Goal: Communication & Community: Answer question/provide support

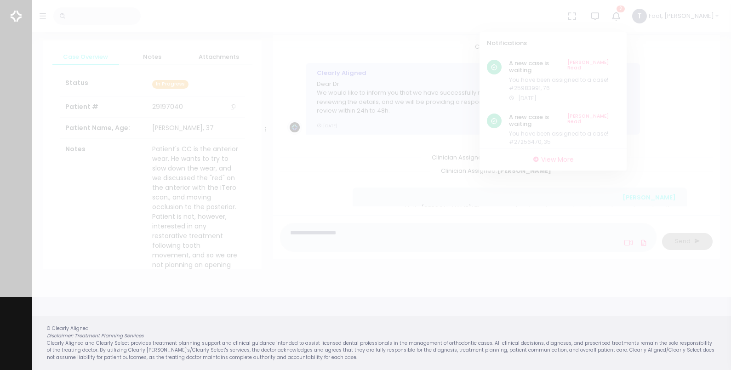
scroll to position [271, 0]
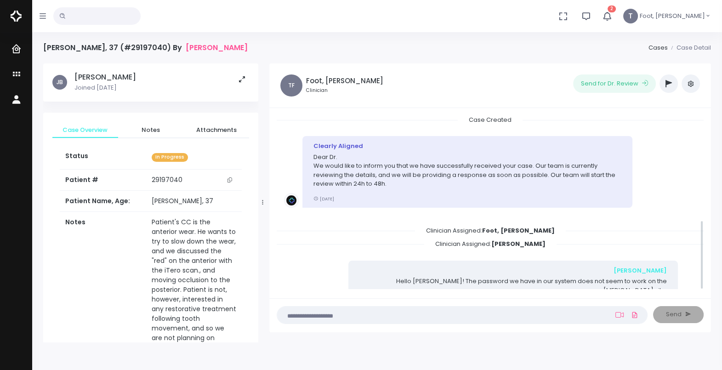
scroll to position [262, 0]
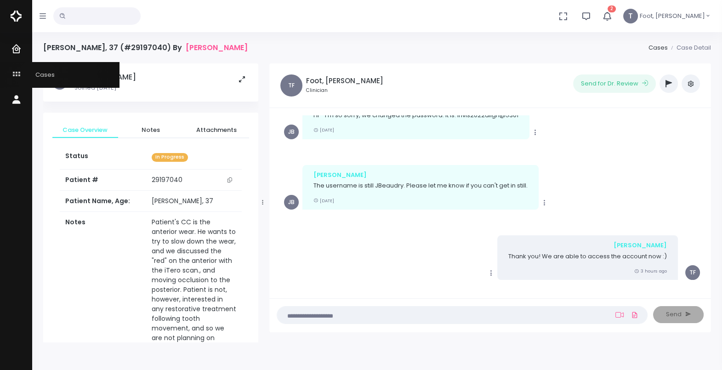
click at [38, 79] on link "Cases" at bounding box center [59, 74] width 119 height 25
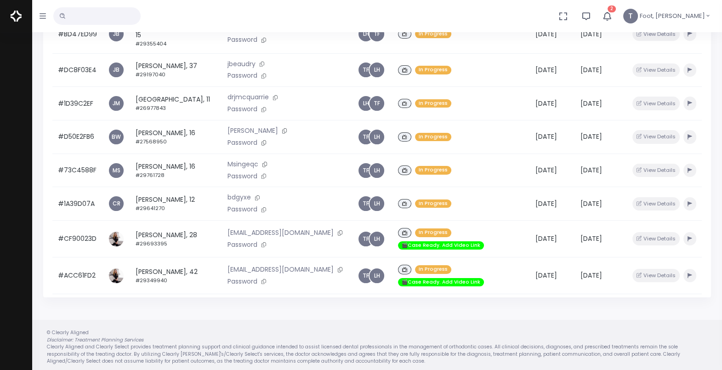
scroll to position [49, 0]
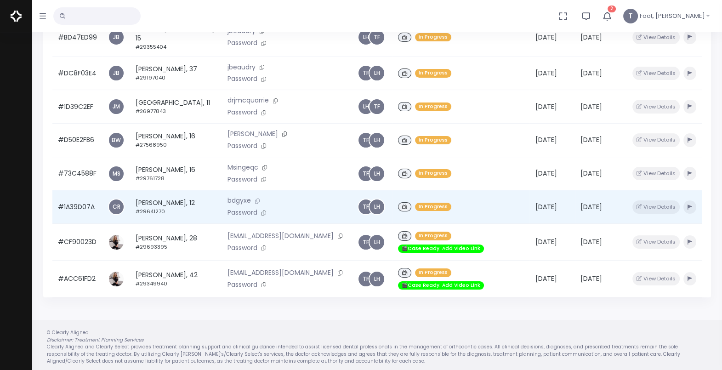
click at [255, 204] on icon at bounding box center [257, 200] width 5 height 5
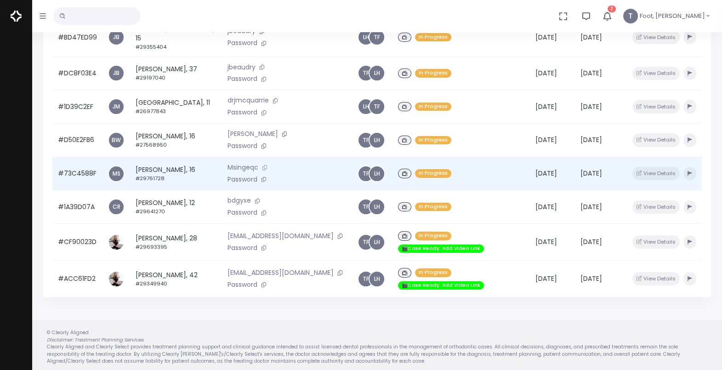
click at [262, 170] on icon at bounding box center [264, 167] width 5 height 5
click at [167, 173] on td "Brandon Schinkel, 16 #29761728" at bounding box center [176, 174] width 92 height 34
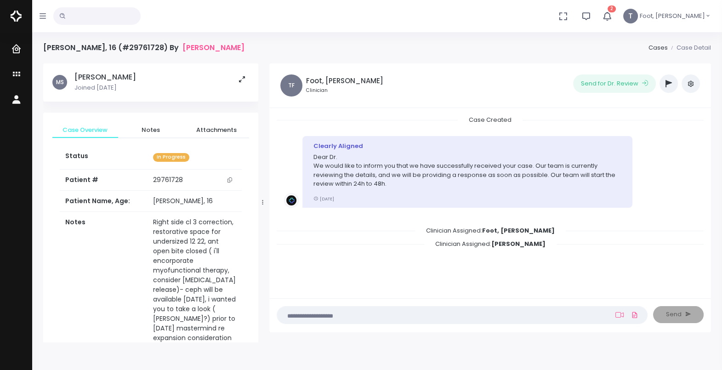
click at [329, 314] on textarea at bounding box center [444, 315] width 323 height 10
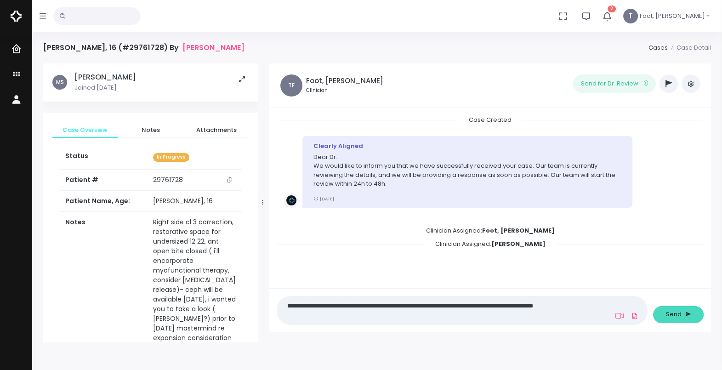
type textarea "**********"
click at [680, 313] on span "Send" at bounding box center [674, 314] width 16 height 9
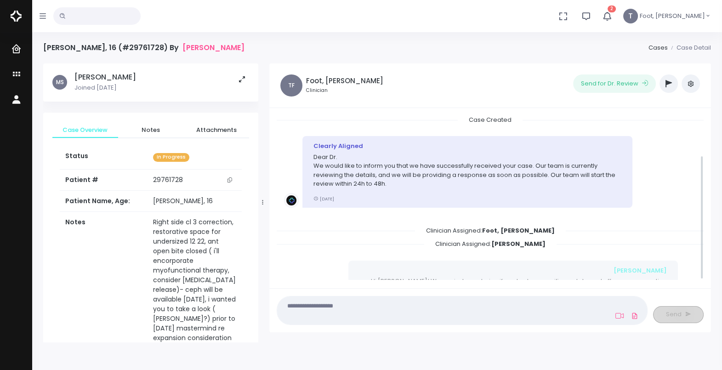
scroll to position [52, 0]
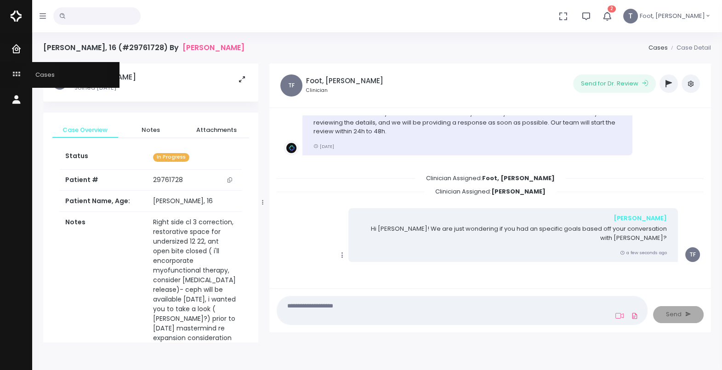
click at [40, 79] on link "Cases" at bounding box center [59, 74] width 119 height 25
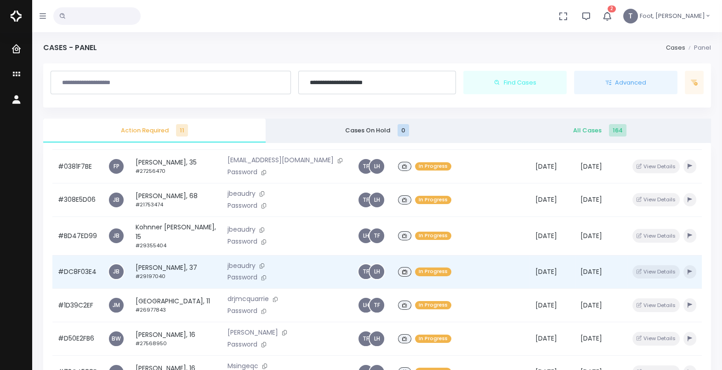
scroll to position [57, 0]
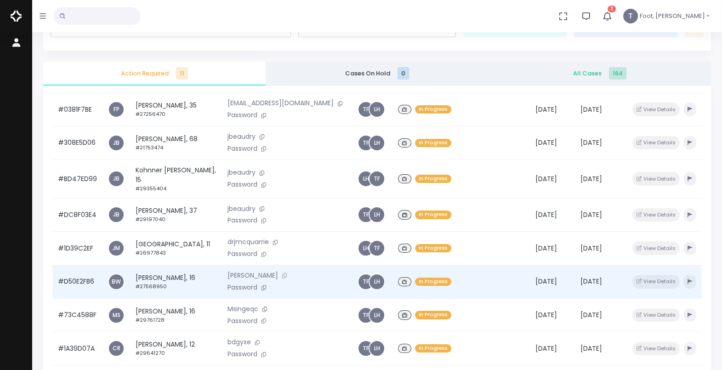
click at [282, 273] on icon at bounding box center [284, 275] width 5 height 5
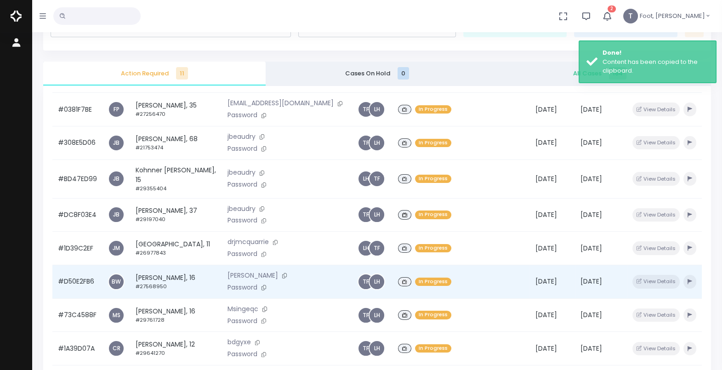
click at [153, 265] on td "Brady Osmaston, 16 #27568950" at bounding box center [176, 282] width 92 height 34
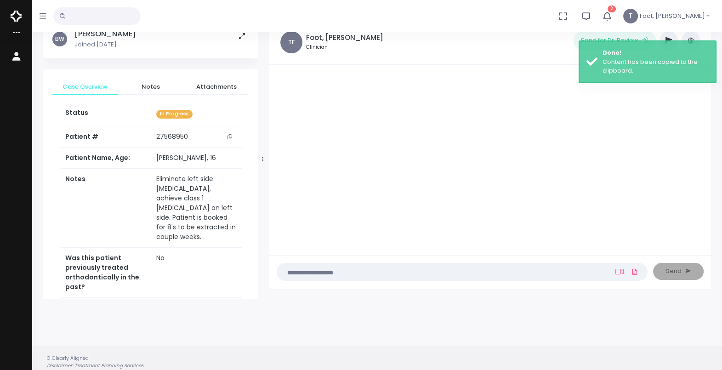
scroll to position [57, 0]
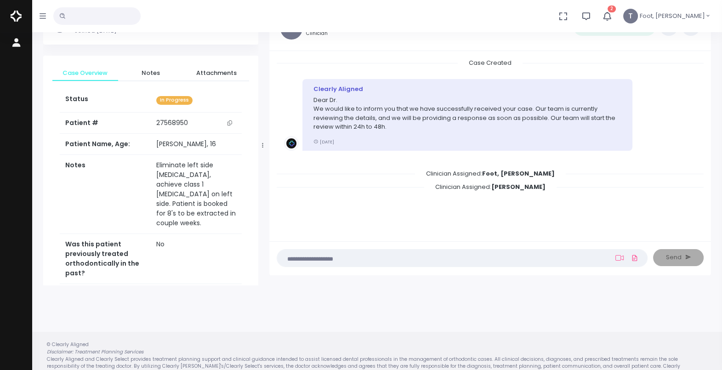
click at [19, 15] on img at bounding box center [16, 15] width 11 height 19
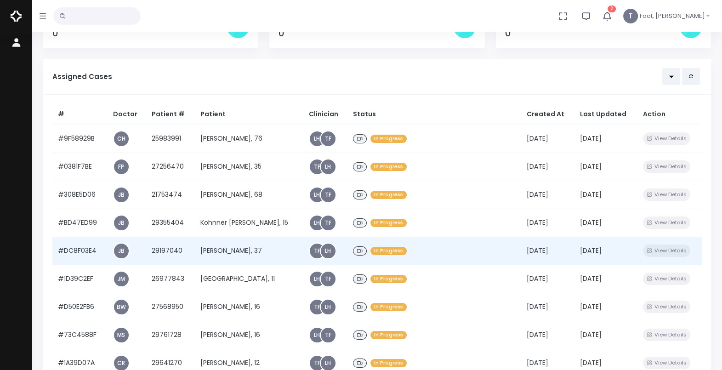
click at [232, 251] on td "[PERSON_NAME], 37" at bounding box center [249, 251] width 108 height 28
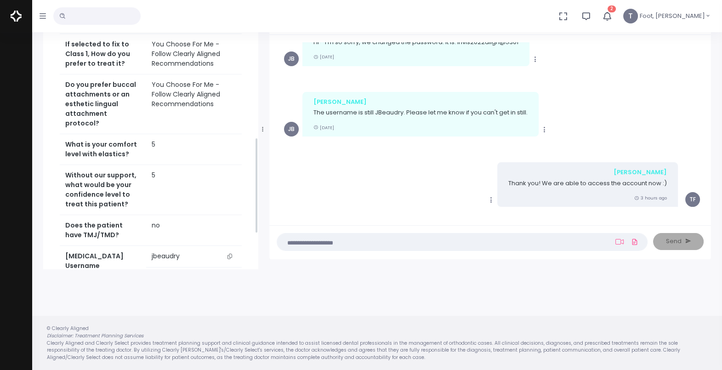
scroll to position [459, 0]
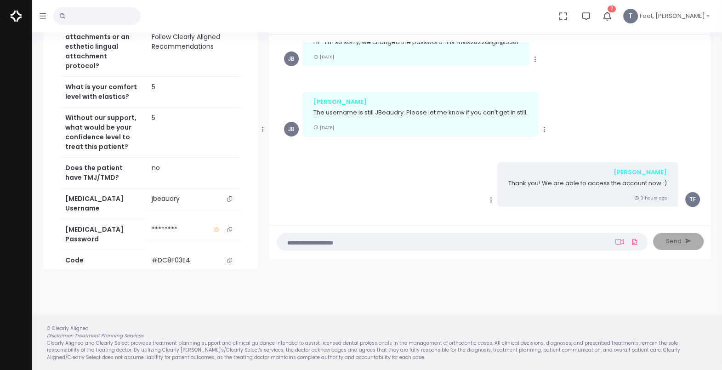
click at [227, 196] on button "scrollable content" at bounding box center [229, 199] width 13 height 10
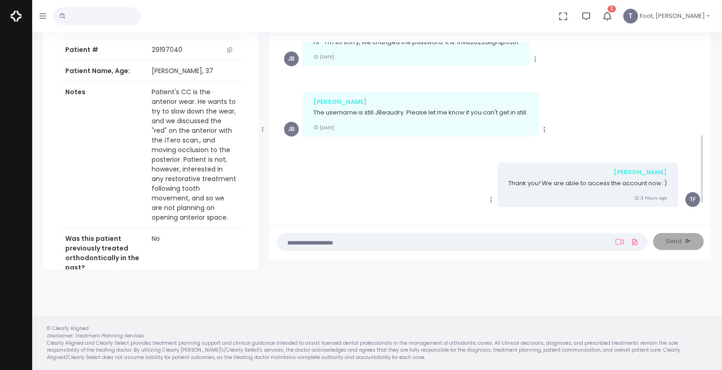
scroll to position [204, 0]
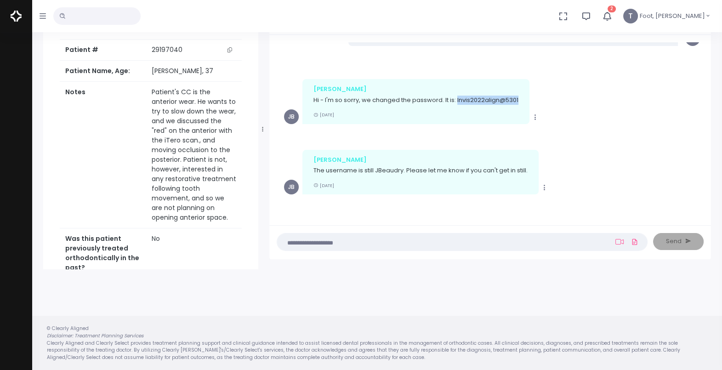
drag, startPoint x: 457, startPoint y: 91, endPoint x: 517, endPoint y: 94, distance: 59.8
click at [517, 96] on p "Hi - I'm so sorry, we changed the password. It is: Invis2022align@5301" at bounding box center [415, 100] width 205 height 9
copy p "Invis2022align@5301"
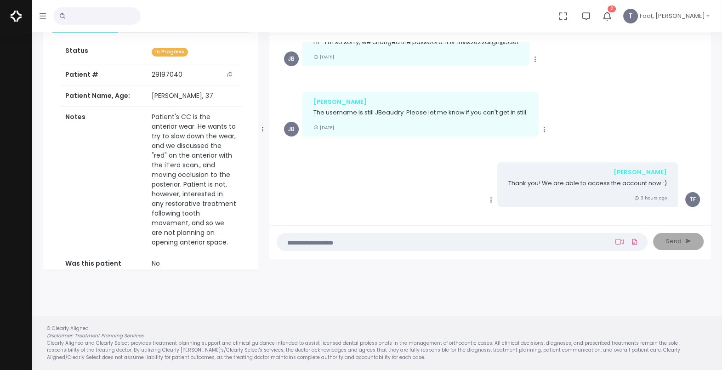
scroll to position [0, 0]
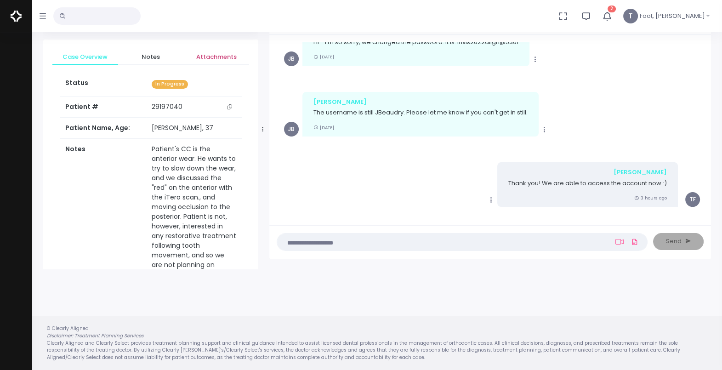
click at [216, 52] on span "Attachments" at bounding box center [216, 56] width 51 height 9
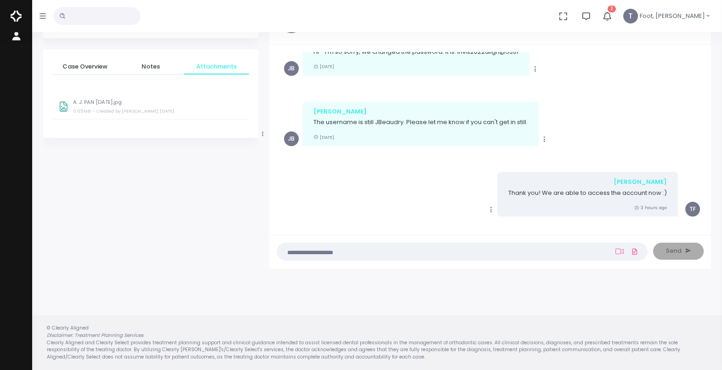
scroll to position [63, 0]
click at [78, 102] on p "A. J. PAN [DATE].jpg" at bounding box center [158, 103] width 170 height 6
click at [25, 18] on div at bounding box center [16, 16] width 32 height 32
click at [21, 17] on img at bounding box center [16, 15] width 11 height 19
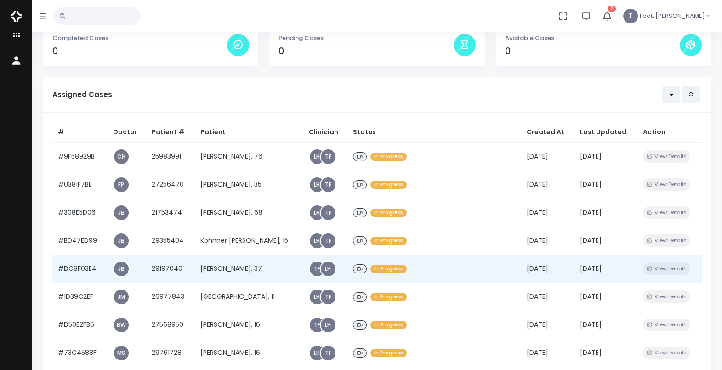
scroll to position [57, 0]
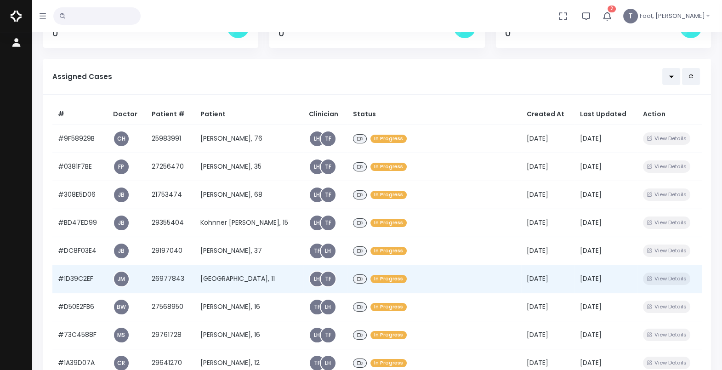
click at [241, 278] on td "Sloane House, 11" at bounding box center [249, 279] width 108 height 28
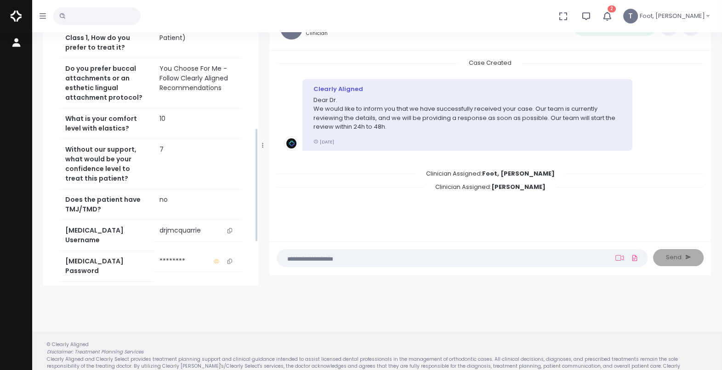
scroll to position [345, 0]
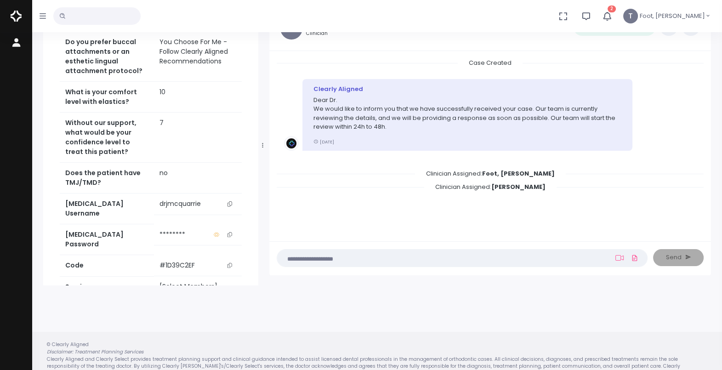
click at [232, 202] on icon "scrollable content" at bounding box center [229, 203] width 5 height 5
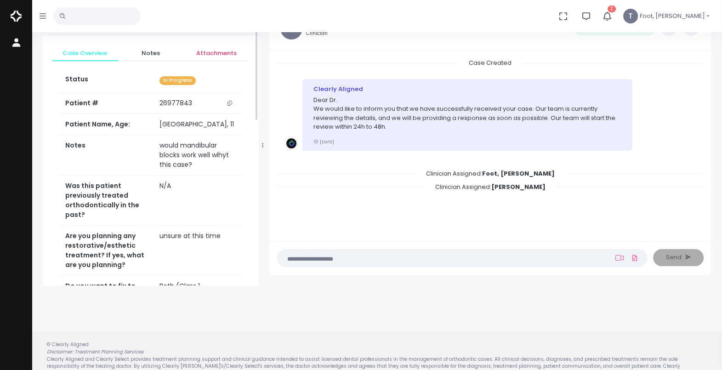
scroll to position [0, 0]
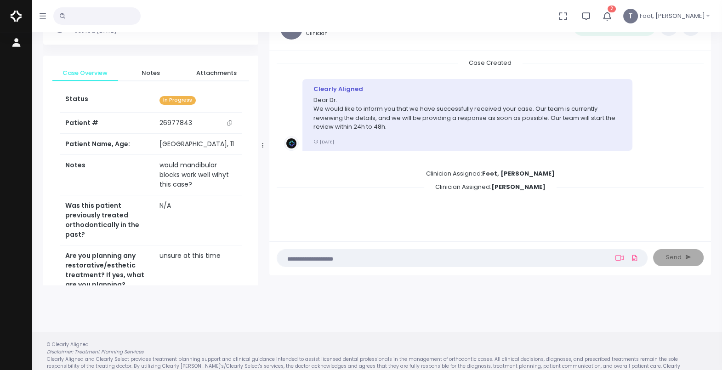
click at [17, 18] on img at bounding box center [16, 15] width 11 height 19
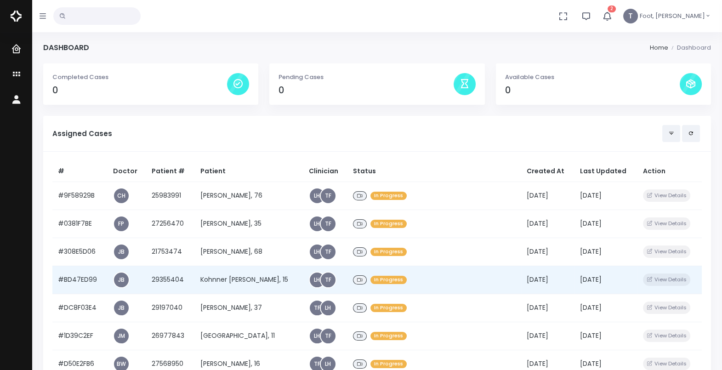
click at [235, 278] on td "Kohnner Graves, 15" at bounding box center [249, 280] width 108 height 28
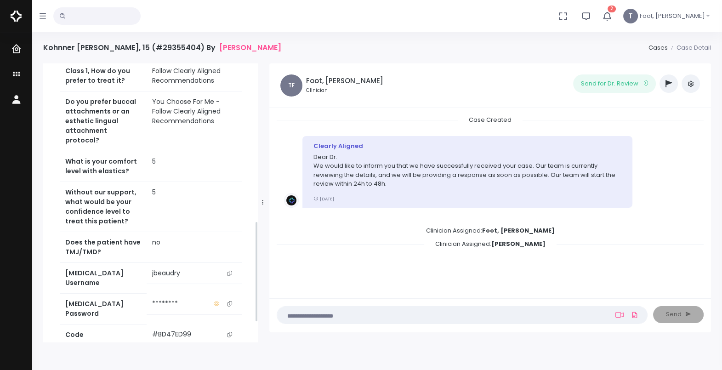
scroll to position [459, 0]
click at [229, 269] on icon "scrollable content" at bounding box center [229, 271] width 5 height 5
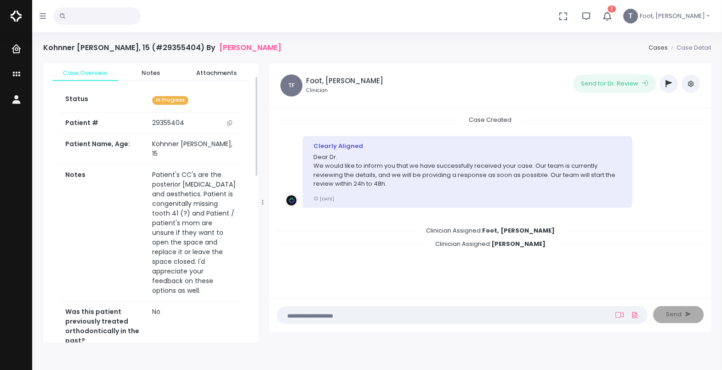
scroll to position [0, 0]
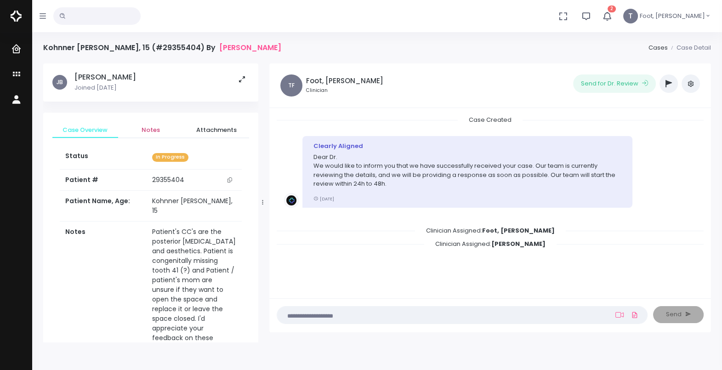
click at [147, 131] on span "Notes" at bounding box center [150, 129] width 51 height 9
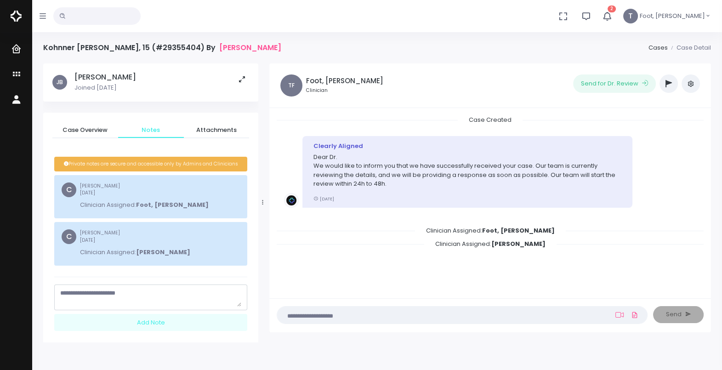
click at [131, 299] on textarea "scrollable content" at bounding box center [150, 298] width 181 height 18
click at [40, 71] on span "Cases" at bounding box center [39, 74] width 31 height 9
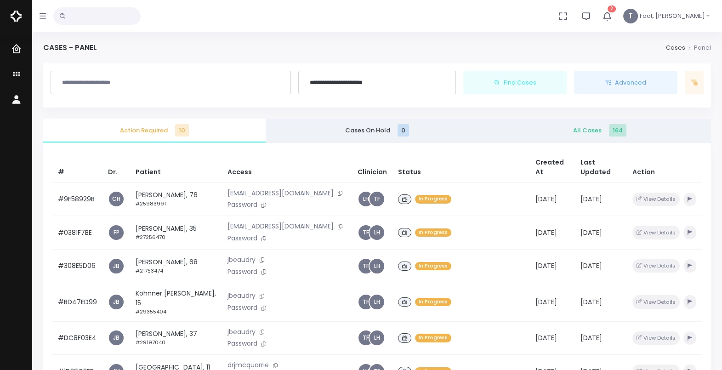
scroll to position [44, 0]
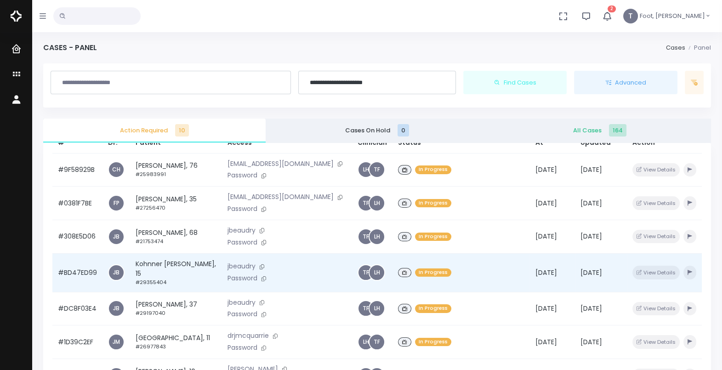
click at [175, 253] on td "Kohnner Graves, 15 #29355404" at bounding box center [176, 272] width 92 height 39
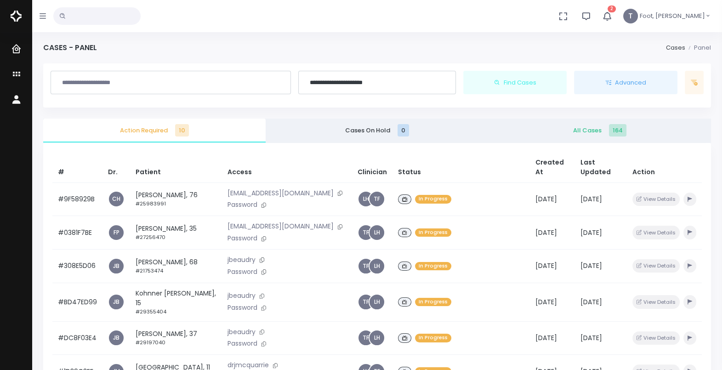
scroll to position [57, 0]
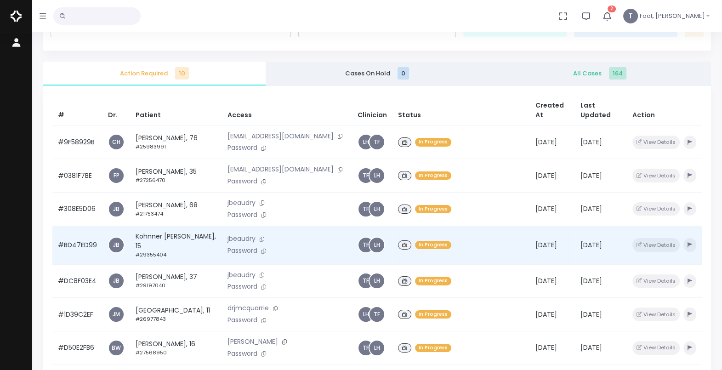
click at [153, 240] on td "Kohnner Graves, 15 #29355404" at bounding box center [176, 245] width 92 height 39
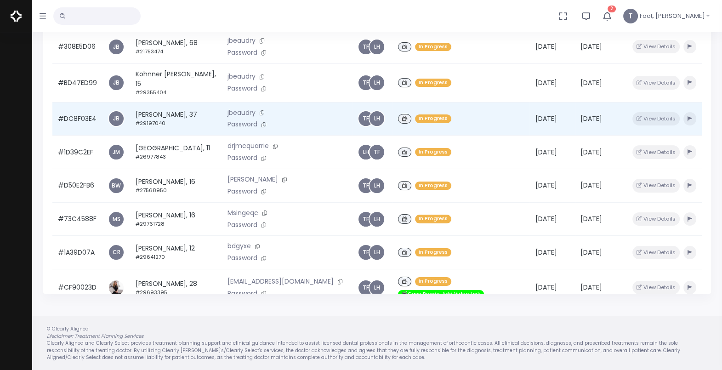
click at [167, 113] on td "Andrew Jettkant, 37 #29197040" at bounding box center [176, 119] width 92 height 34
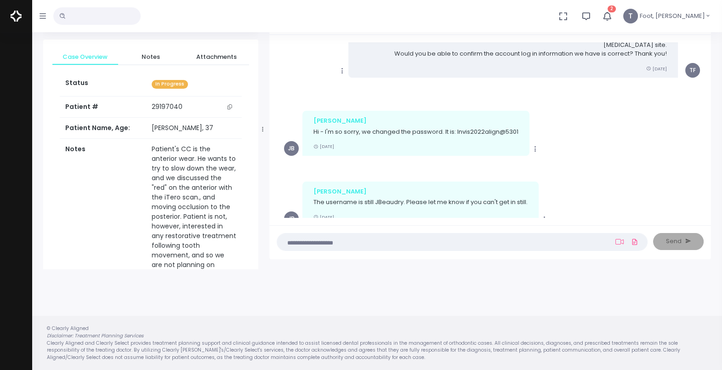
scroll to position [229, 0]
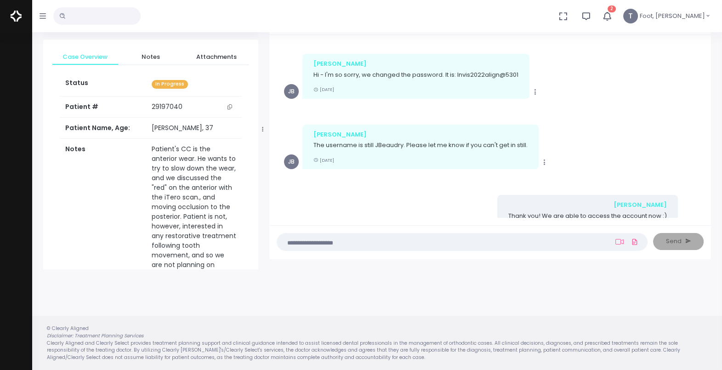
click at [454, 70] on p "Hi - I'm so sorry, we changed the password. It is: Invis2022align@5301" at bounding box center [415, 74] width 205 height 9
drag, startPoint x: 458, startPoint y: 65, endPoint x: 520, endPoint y: 65, distance: 62.0
click at [520, 65] on div "Jeanine Hi - I'm so sorry, we changed the password. It is: Invis2022align@5301 …" at bounding box center [415, 76] width 227 height 45
copy p "Invis2022align@5301"
click at [418, 70] on p "Hi - I'm so sorry, we changed the password. It is: Invis2022align@5301" at bounding box center [415, 74] width 205 height 9
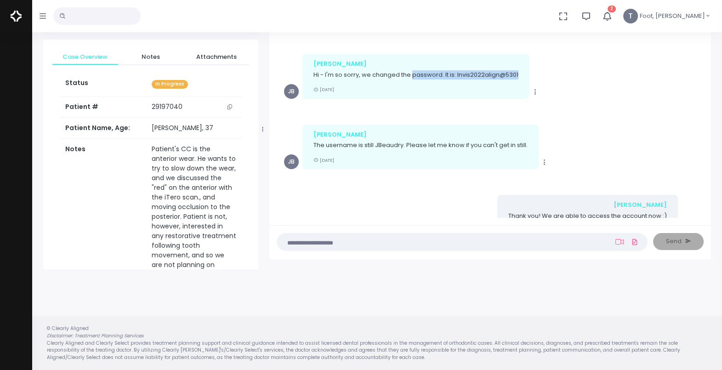
drag, startPoint x: 413, startPoint y: 65, endPoint x: 520, endPoint y: 66, distance: 107.5
click at [520, 66] on div "Jeanine Hi - I'm so sorry, we changed the password. It is: Invis2022align@5301 …" at bounding box center [415, 76] width 227 height 45
copy p "password. It is: Invis2022align@5301"
click at [161, 55] on span "Notes" at bounding box center [150, 56] width 51 height 9
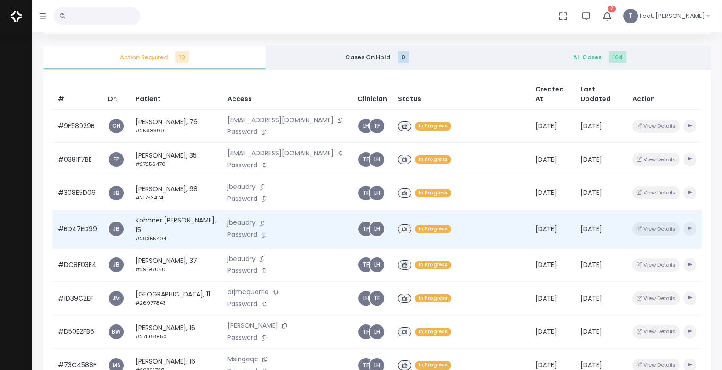
click at [174, 222] on td "Kohnner Graves, 15 #29355404" at bounding box center [176, 229] width 92 height 39
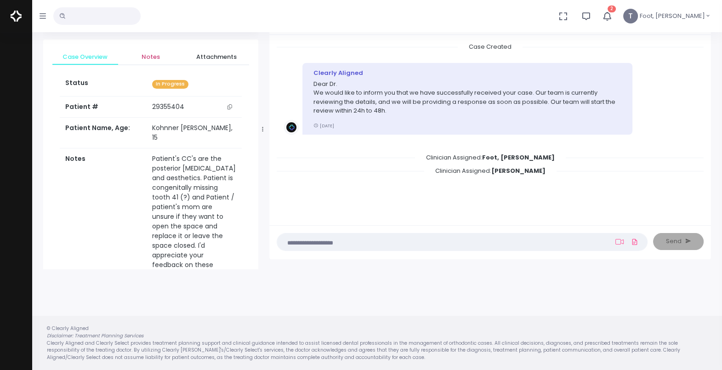
click at [161, 52] on span "Notes" at bounding box center [150, 56] width 51 height 9
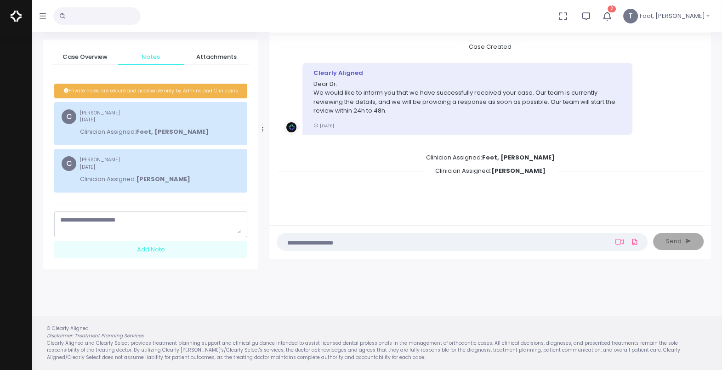
click at [101, 221] on textarea "scrollable content" at bounding box center [150, 224] width 181 height 18
paste textarea "**********"
drag, startPoint x: 93, startPoint y: 220, endPoint x: 101, endPoint y: 216, distance: 8.0
click at [101, 216] on textarea "**********" at bounding box center [150, 224] width 181 height 18
drag, startPoint x: 182, startPoint y: 218, endPoint x: -2, endPoint y: 219, distance: 184.2
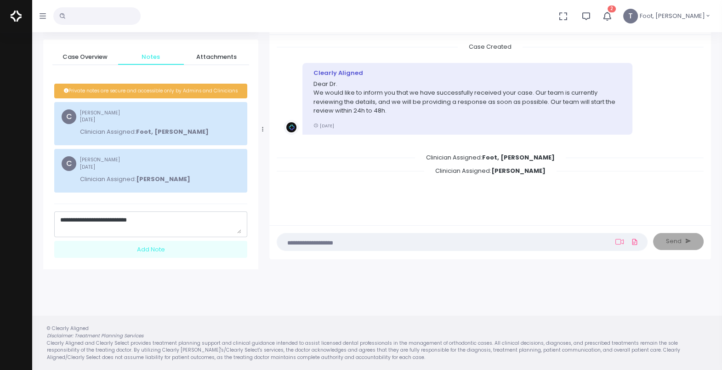
click at [0, 219] on html "No data found, change terms and search again... 2 T Foot, Teralyn Dashboard Cas…" at bounding box center [361, 148] width 722 height 443
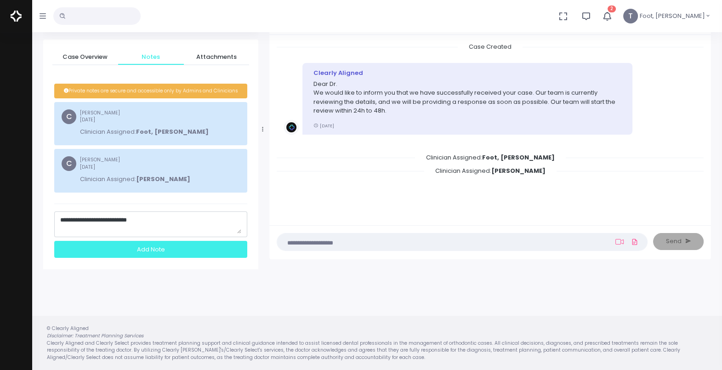
type textarea "**********"
click at [106, 253] on div "Add Note" at bounding box center [150, 249] width 193 height 17
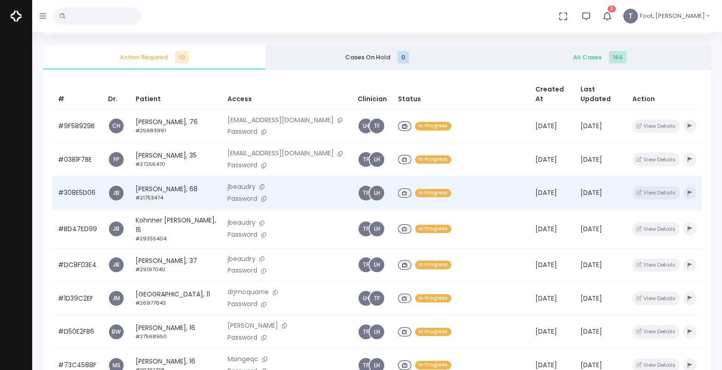
click at [171, 188] on td "Mark Coolen, 68 #21753474" at bounding box center [176, 193] width 92 height 34
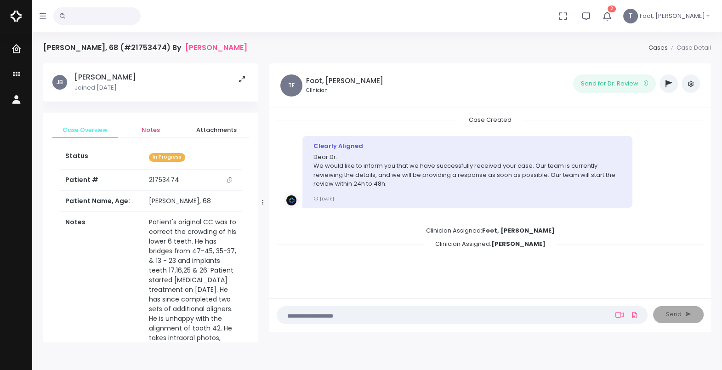
click at [154, 131] on span "Notes" at bounding box center [150, 129] width 51 height 9
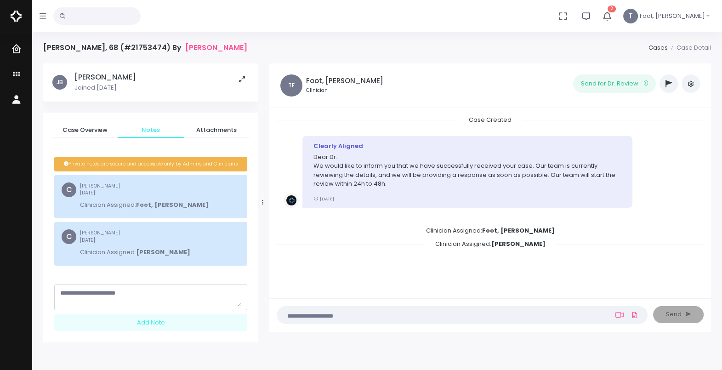
click at [115, 301] on textarea "scrollable content" at bounding box center [150, 298] width 181 height 18
paste textarea "**********"
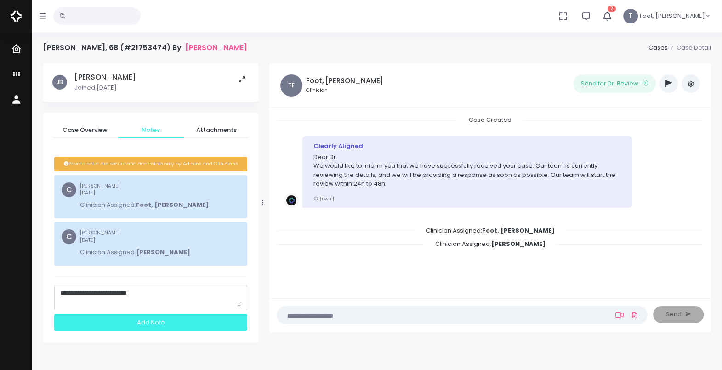
type textarea "**********"
click at [141, 324] on div "Add Note" at bounding box center [150, 322] width 193 height 17
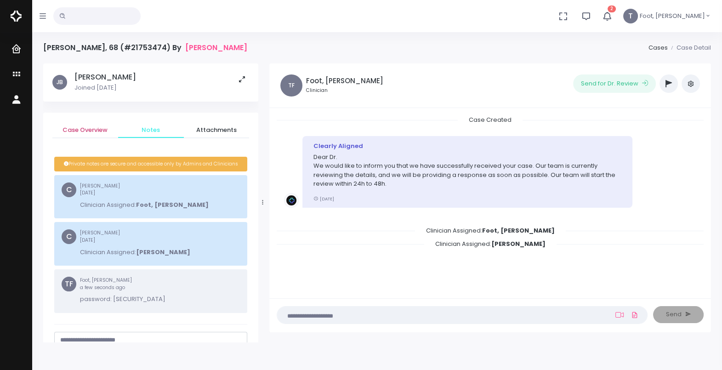
click at [92, 131] on span "Case Overview" at bounding box center [85, 129] width 51 height 9
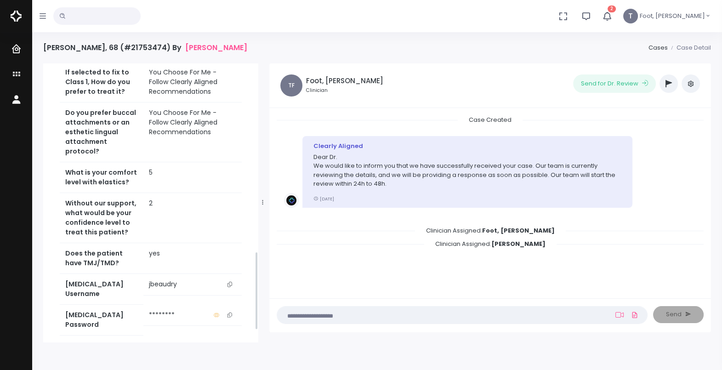
scroll to position [689, 0]
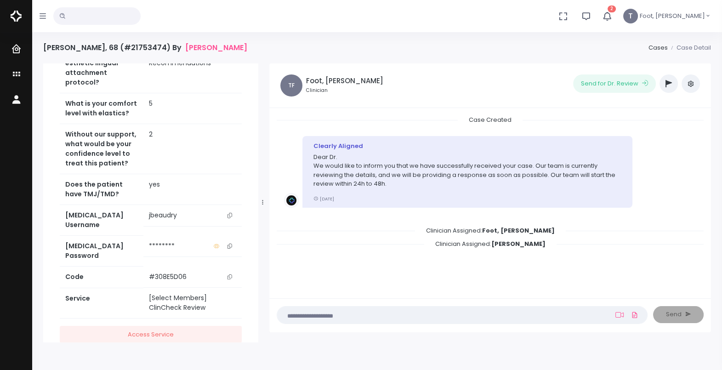
click at [227, 244] on button "scrollable content" at bounding box center [229, 246] width 13 height 10
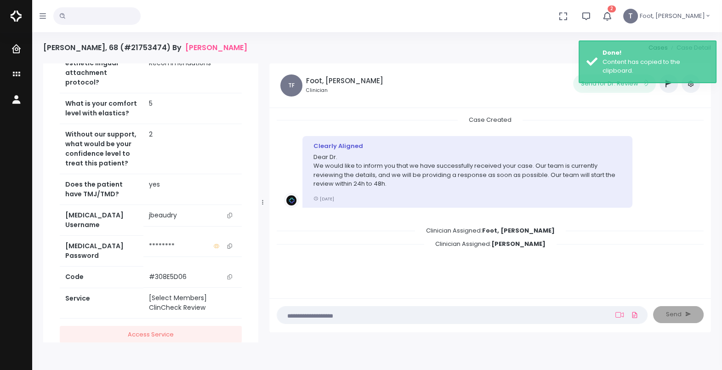
click at [217, 244] on icon "scrollable content" at bounding box center [217, 246] width 6 height 5
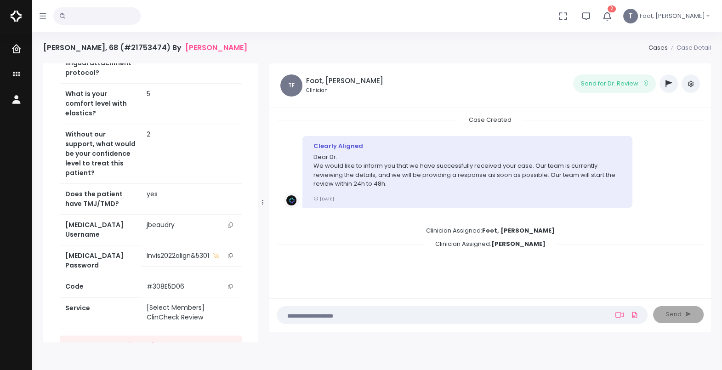
click at [230, 258] on icon "scrollable content" at bounding box center [230, 255] width 5 height 5
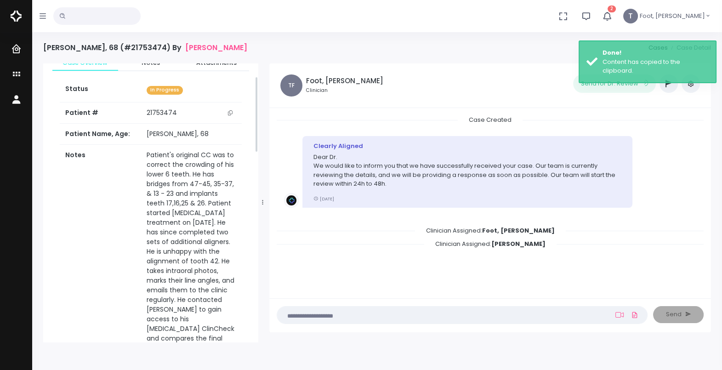
scroll to position [0, 0]
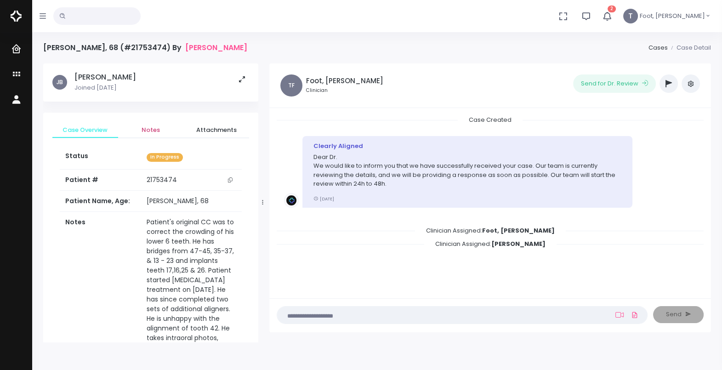
click at [153, 131] on span "Notes" at bounding box center [150, 129] width 51 height 9
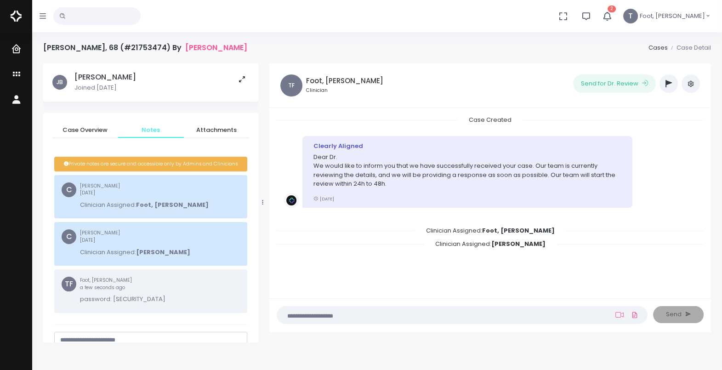
click at [147, 334] on nick-textarea "scrollable content" at bounding box center [150, 345] width 193 height 26
click at [146, 337] on textarea "scrollable content" at bounding box center [150, 344] width 181 height 18
paste textarea "**********"
type textarea "**********"
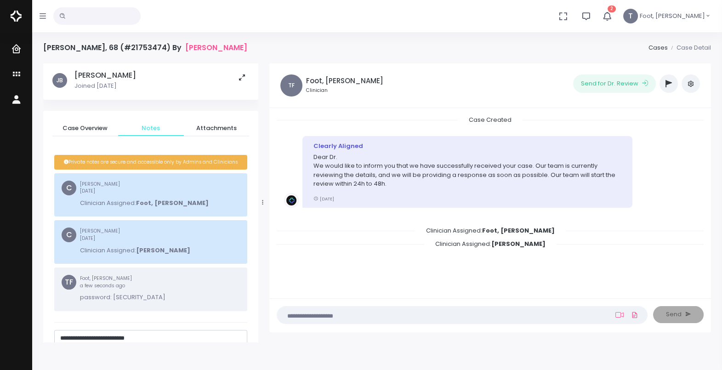
drag, startPoint x: 177, startPoint y: 335, endPoint x: 43, endPoint y: 333, distance: 133.7
click at [43, 333] on div "Case Overview Notes Attachments Status In Progress Patient # 21753474 Patient N…" at bounding box center [150, 252] width 215 height 282
click at [49, 77] on span "Cases" at bounding box center [39, 74] width 31 height 9
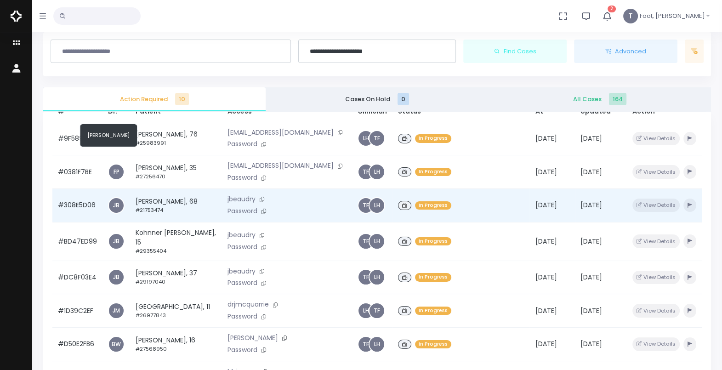
scroll to position [57, 0]
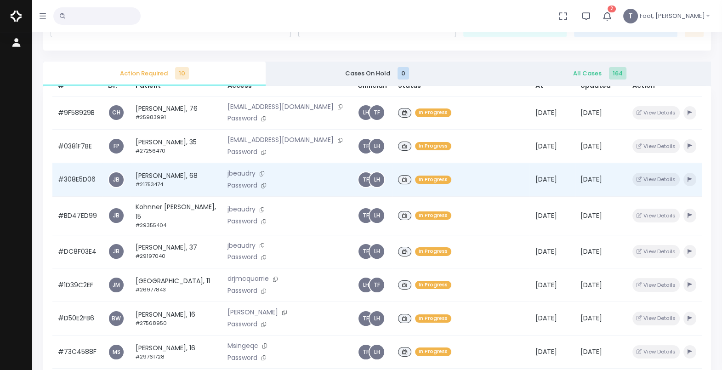
click at [162, 163] on td "Mark Coolen, 68 #21753474" at bounding box center [176, 180] width 92 height 34
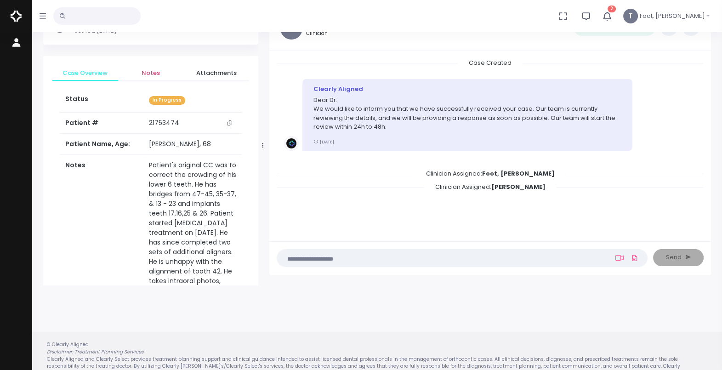
click at [155, 73] on span "Notes" at bounding box center [150, 72] width 51 height 9
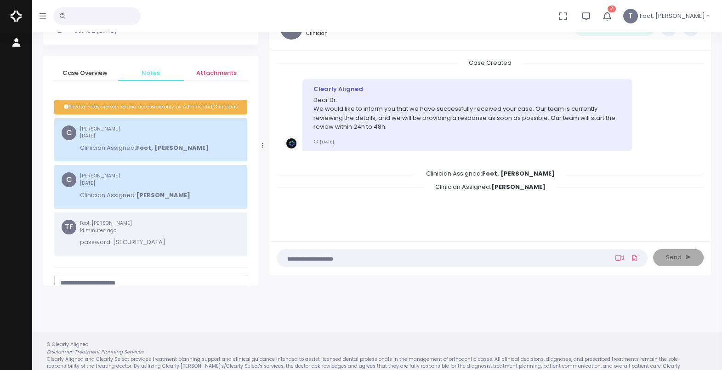
click at [209, 76] on span "Attachments" at bounding box center [216, 72] width 51 height 9
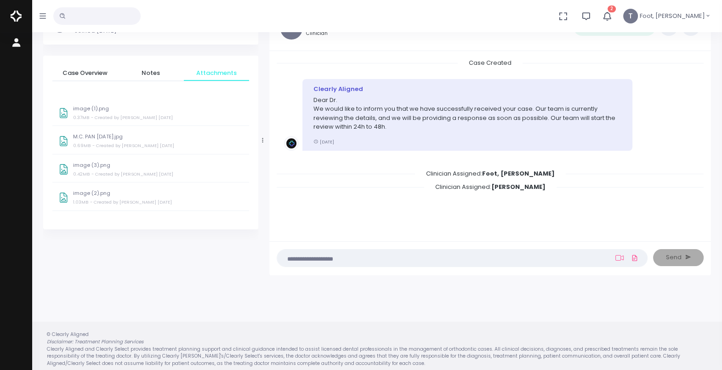
click at [110, 111] on div "image (1).png 0.37MB - Created by Beaudry, Jeanine 4 days ago" at bounding box center [158, 114] width 170 height 17
click at [114, 134] on p "M.C. PAN 02-08-2024.jpg" at bounding box center [158, 137] width 170 height 6
click at [99, 165] on p "image (3).png" at bounding box center [158, 165] width 170 height 6
click at [96, 194] on p "image (2).png" at bounding box center [158, 193] width 170 height 6
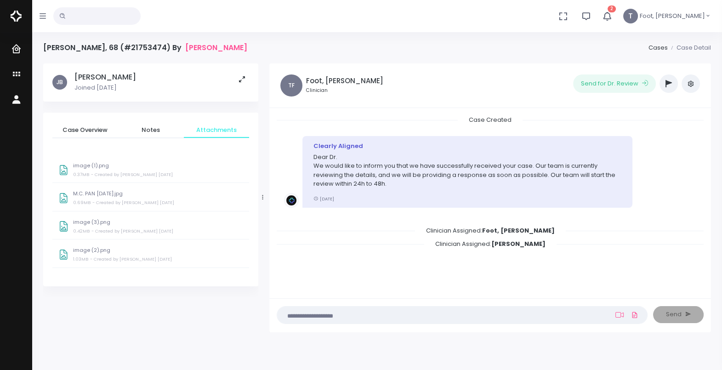
click at [427, 317] on textarea at bounding box center [444, 315] width 323 height 10
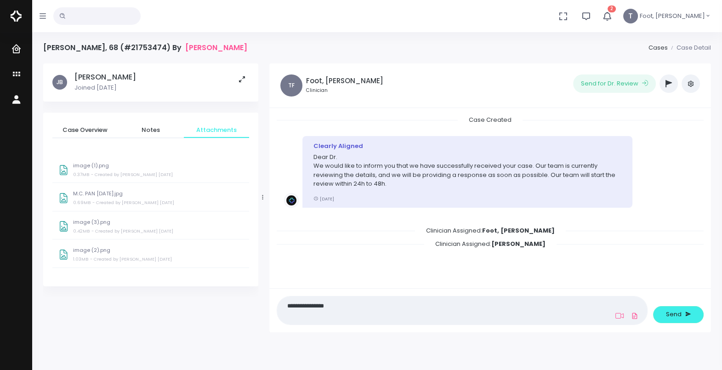
type textarea "**********"
click at [33, 48] on span "Dashboard" at bounding box center [46, 49] width 45 height 9
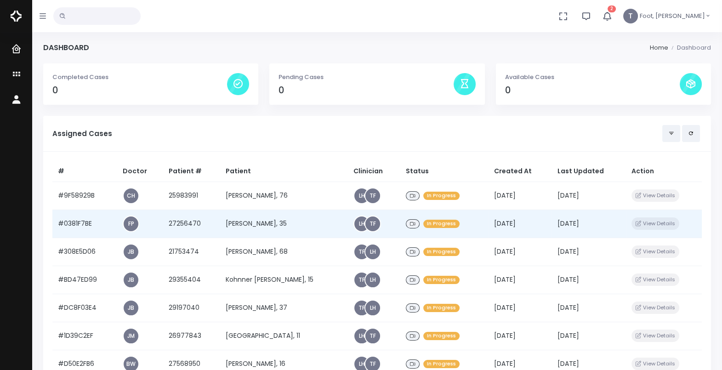
click at [283, 223] on td "Sarah Dufour, 35" at bounding box center [284, 224] width 128 height 28
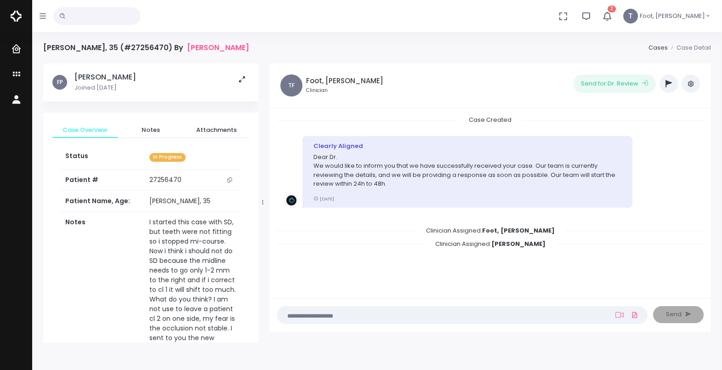
click at [235, 177] on td "27256470" at bounding box center [193, 180] width 98 height 21
drag, startPoint x: 176, startPoint y: 179, endPoint x: 134, endPoint y: 186, distance: 42.8
click at [134, 186] on tr "Patient # 27256470" at bounding box center [151, 180] width 182 height 22
copy tr "27256470"
click at [612, 17] on icon "button" at bounding box center [607, 16] width 11 height 11
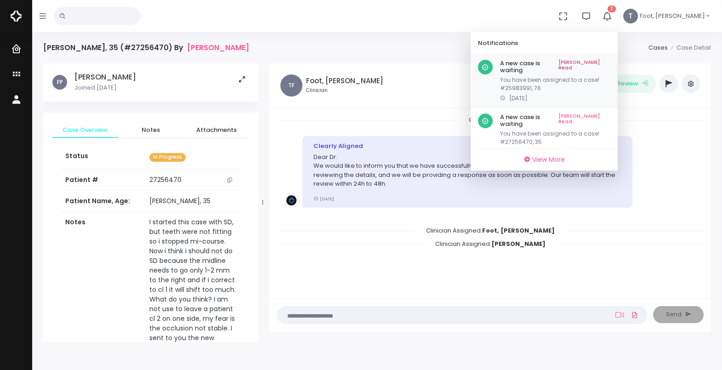
click at [610, 60] on link "[PERSON_NAME] Read" at bounding box center [584, 67] width 52 height 14
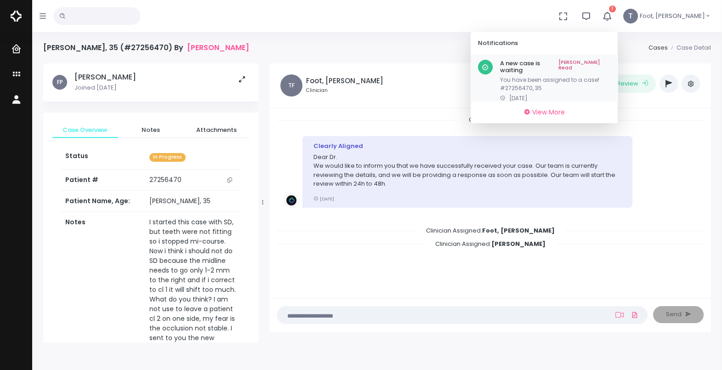
click at [610, 63] on link "[PERSON_NAME] Read" at bounding box center [584, 67] width 52 height 14
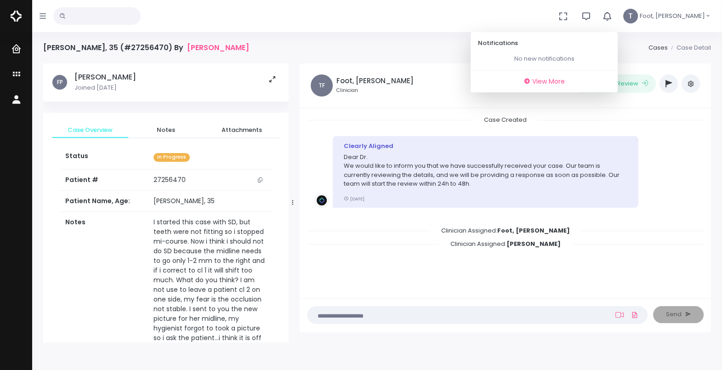
drag, startPoint x: 260, startPoint y: 204, endPoint x: 290, endPoint y: 198, distance: 30.8
click at [290, 198] on div at bounding box center [292, 202] width 5 height 273
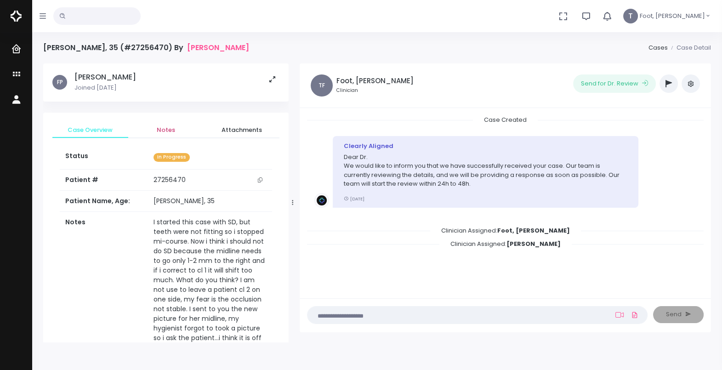
click at [163, 126] on span "Notes" at bounding box center [166, 129] width 61 height 9
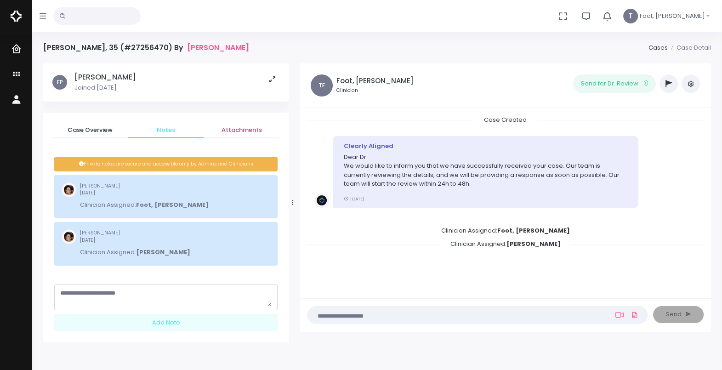
click at [232, 132] on span "Attachments" at bounding box center [241, 129] width 61 height 9
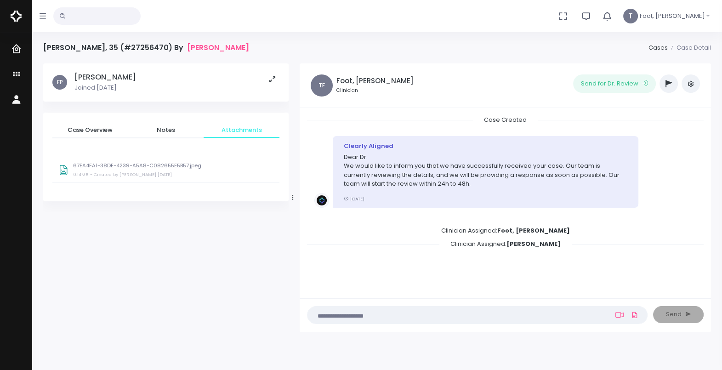
click at [146, 160] on div "67EA4FA1-38DE-4239-A5A8-C082655E5B57.jpeg 0.14MB - Created by Papineau, Frédéri…" at bounding box center [165, 170] width 227 height 26
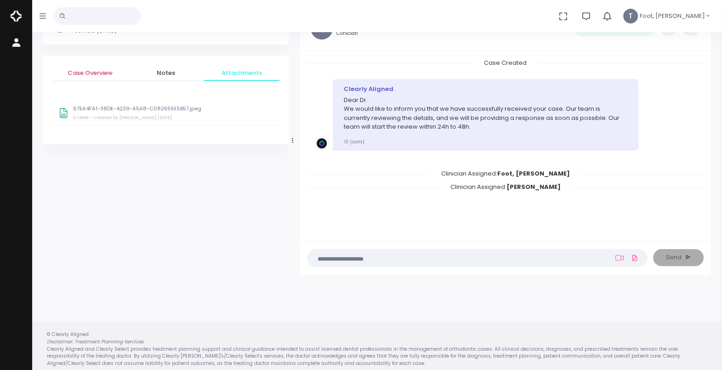
click at [83, 65] on link "Case Overview" at bounding box center [90, 73] width 76 height 17
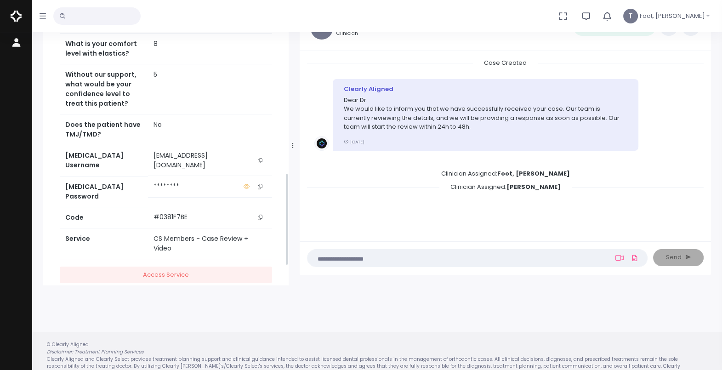
scroll to position [517, 0]
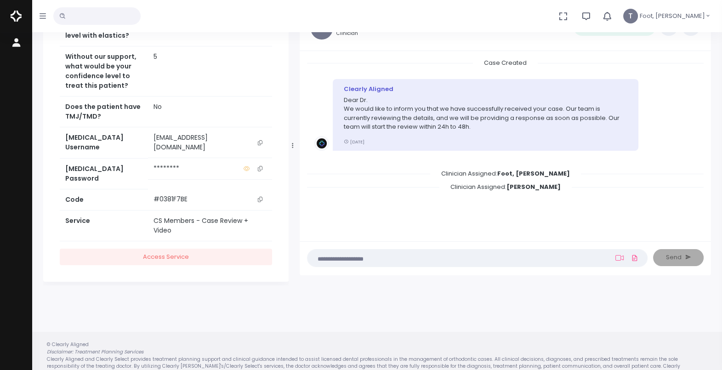
click at [258, 145] on icon "scrollable content" at bounding box center [260, 142] width 5 height 5
click at [11, 18] on img at bounding box center [16, 15] width 11 height 19
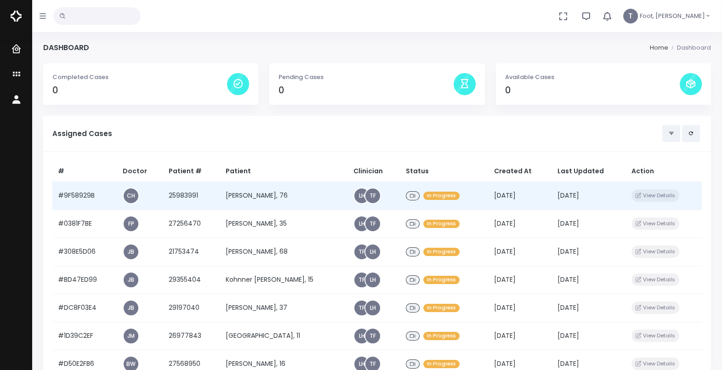
click at [232, 201] on td "Nancy Ascher, 76" at bounding box center [284, 195] width 128 height 28
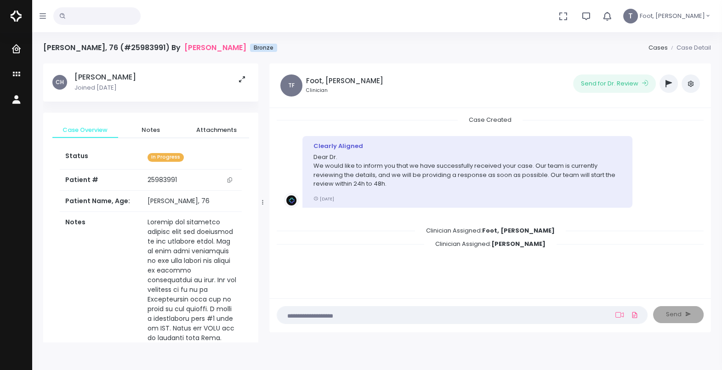
click at [231, 177] on icon "scrollable content" at bounding box center [229, 179] width 5 height 5
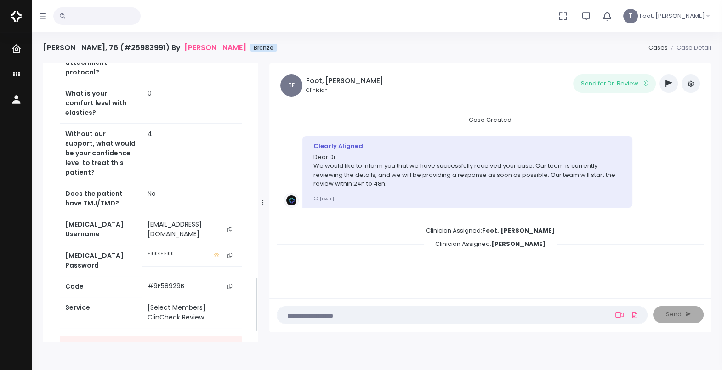
scroll to position [1125, 0]
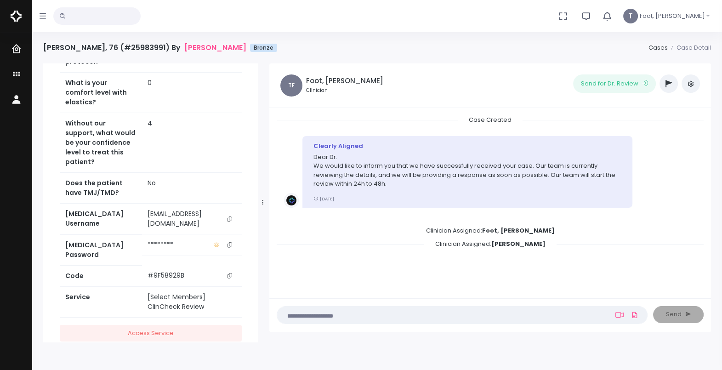
click at [227, 209] on button "scrollable content" at bounding box center [229, 218] width 13 height 19
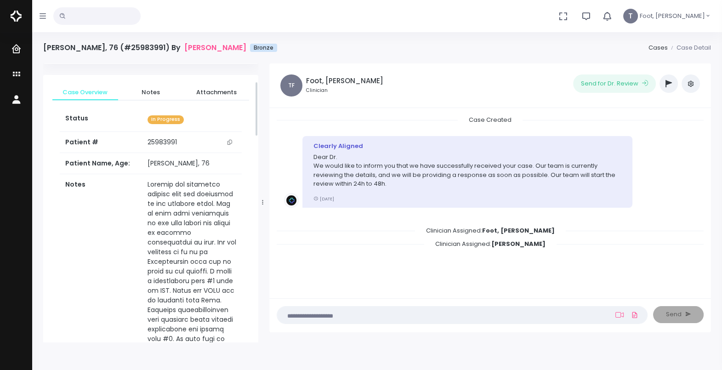
scroll to position [34, 0]
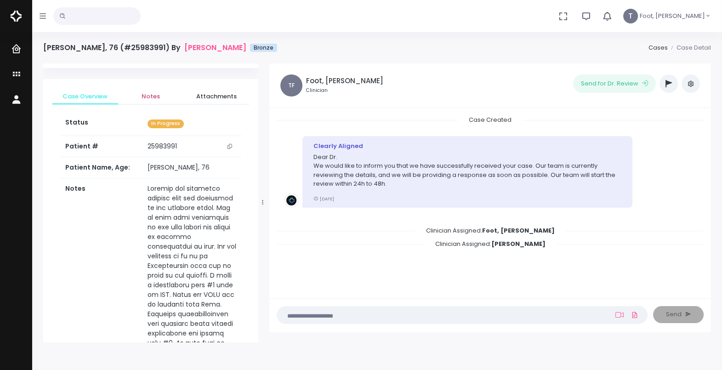
click at [155, 94] on span "Notes" at bounding box center [150, 96] width 51 height 9
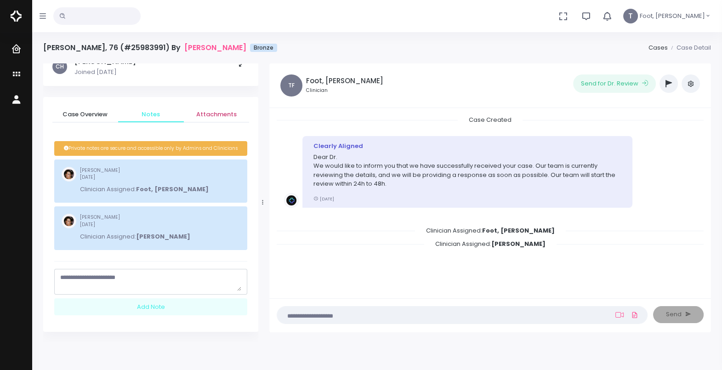
click at [210, 115] on span "Attachments" at bounding box center [216, 114] width 51 height 9
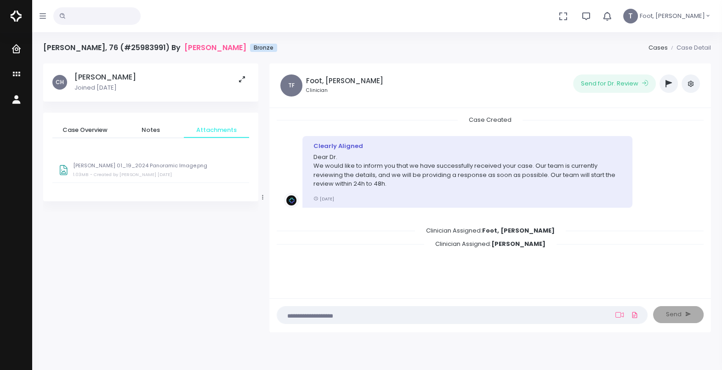
click at [158, 174] on small "- Created by Hain, Courtney 3 days ago" at bounding box center [131, 174] width 82 height 6
click at [32, 69] on link "Cases" at bounding box center [59, 74] width 119 height 25
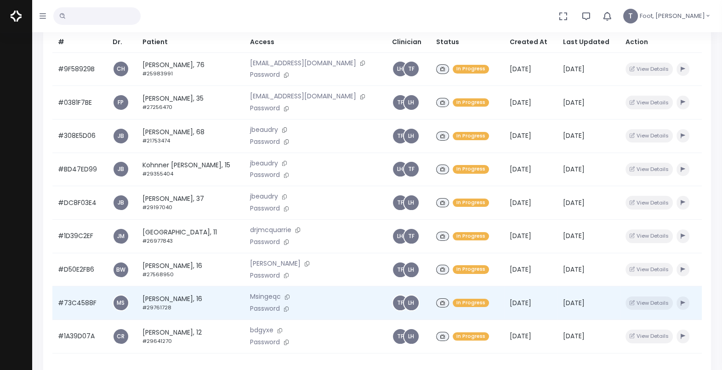
scroll to position [172, 0]
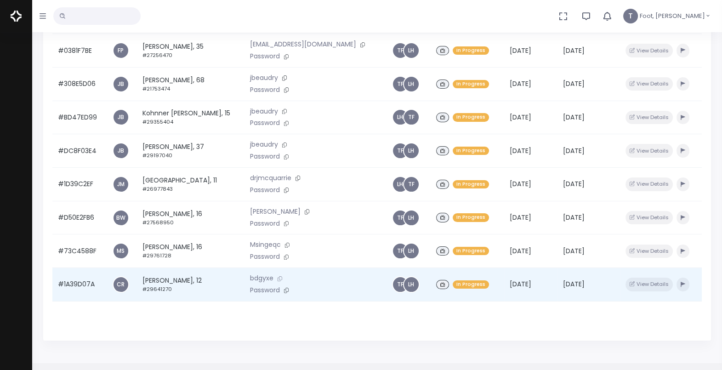
click at [278, 281] on icon at bounding box center [280, 278] width 5 height 5
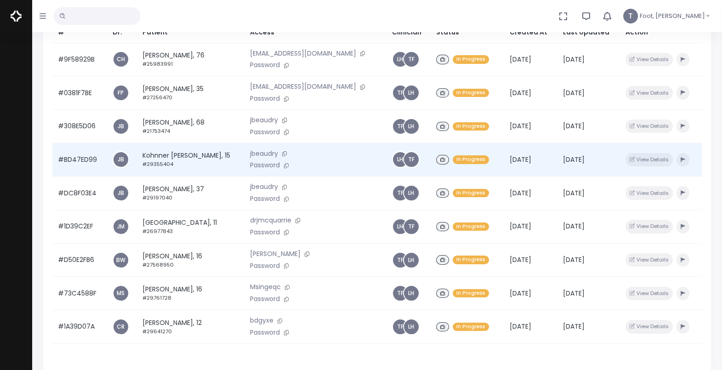
scroll to position [114, 0]
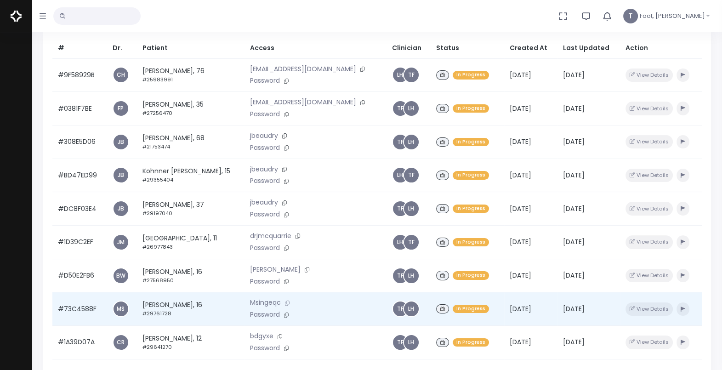
click at [281, 307] on button at bounding box center [287, 303] width 13 height 10
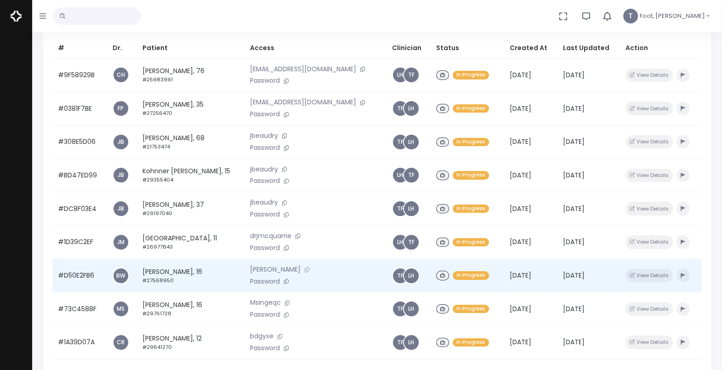
click at [305, 271] on icon at bounding box center [307, 269] width 5 height 5
click at [300, 274] on button at bounding box center [306, 270] width 13 height 10
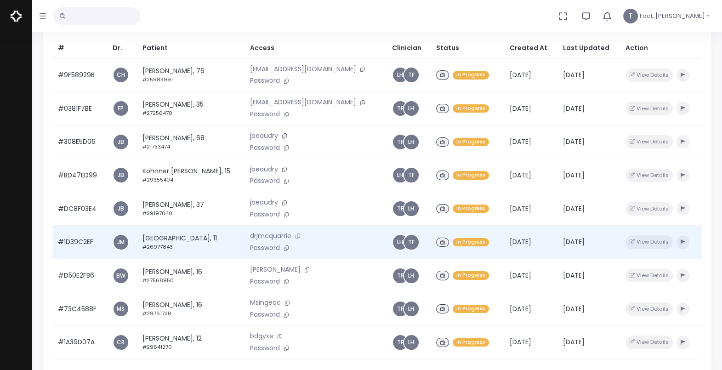
click at [291, 236] on button at bounding box center [297, 236] width 13 height 10
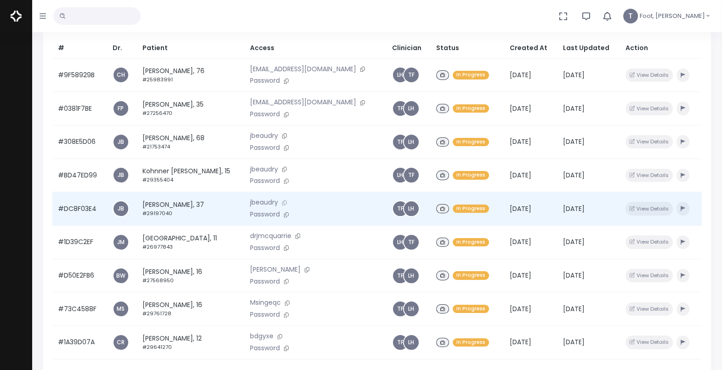
click at [282, 204] on icon at bounding box center [284, 202] width 5 height 5
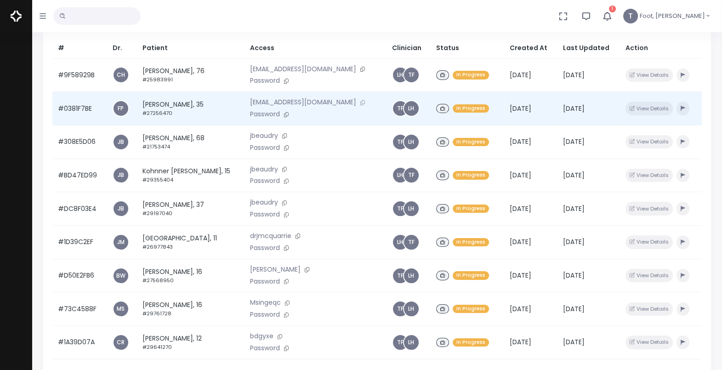
click at [356, 103] on button at bounding box center [362, 103] width 13 height 10
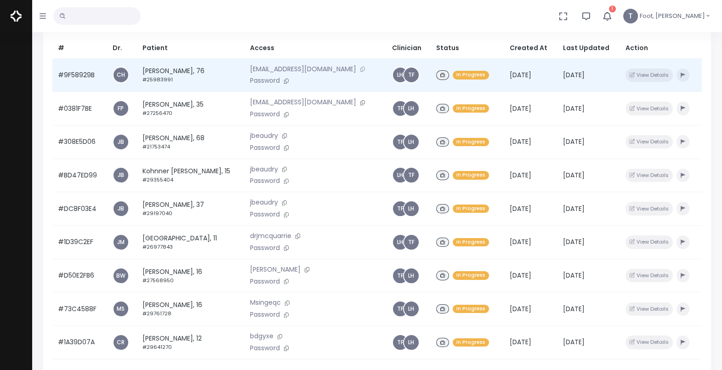
click at [360, 69] on icon at bounding box center [362, 69] width 5 height 5
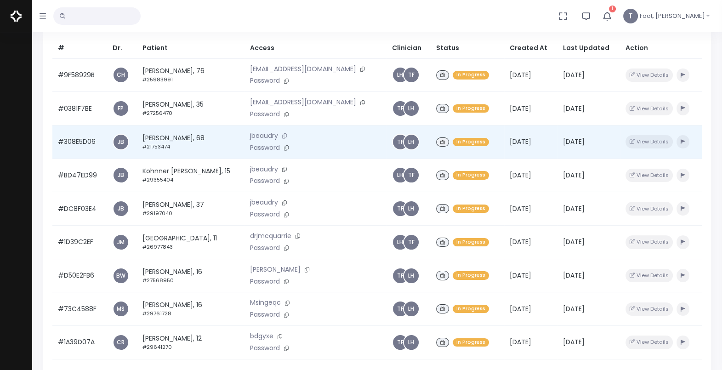
click at [282, 138] on icon at bounding box center [284, 135] width 5 height 5
click at [148, 142] on td "Mark Coolen, 68 #21753474" at bounding box center [191, 142] width 108 height 34
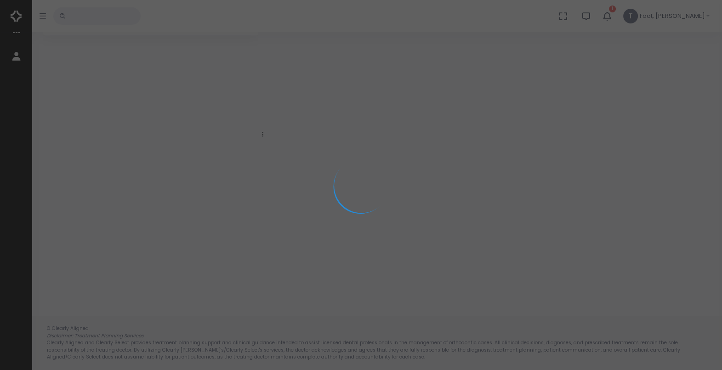
scroll to position [73, 0]
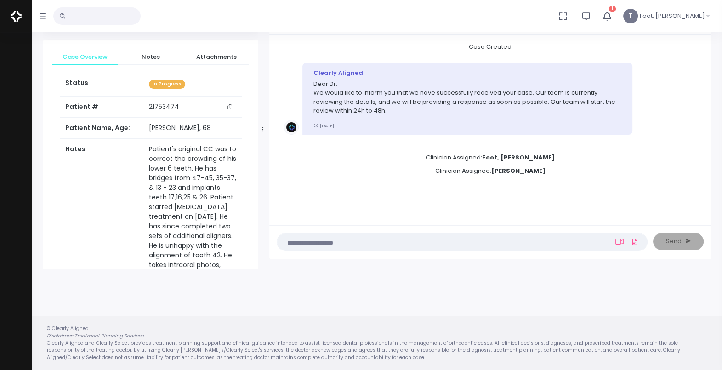
click at [482, 244] on textarea at bounding box center [444, 242] width 323 height 10
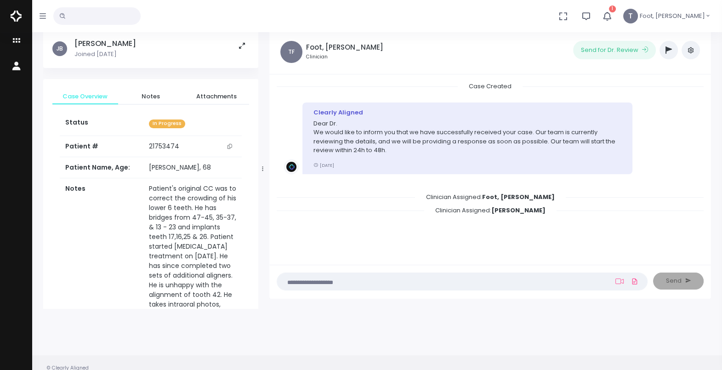
scroll to position [16, 0]
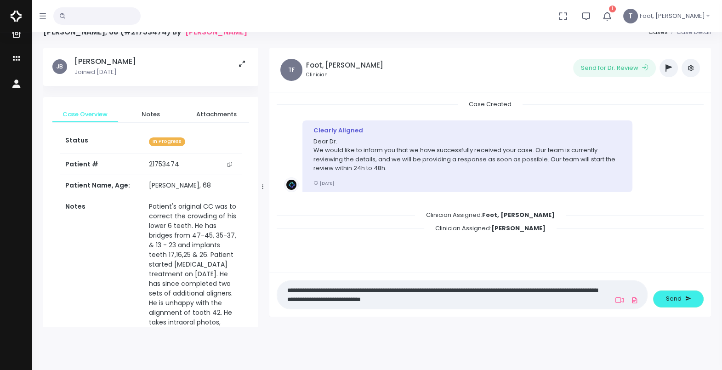
click at [521, 303] on textarea "**********" at bounding box center [444, 294] width 323 height 21
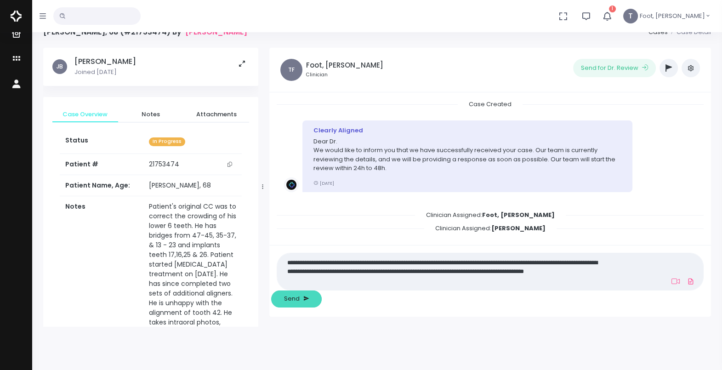
type textarea "**********"
click at [322, 302] on button "Send" at bounding box center [296, 298] width 51 height 17
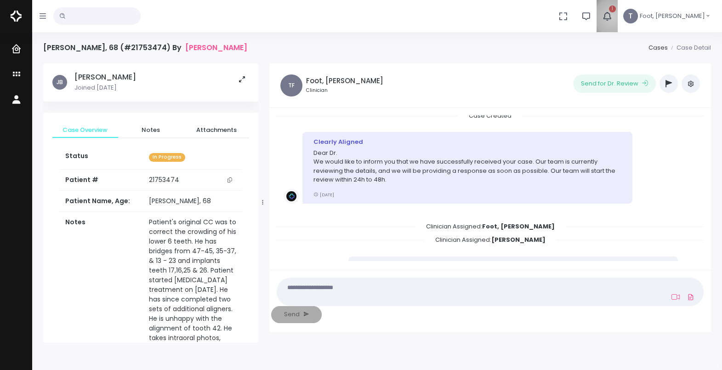
click at [617, 14] on button "1" at bounding box center [606, 16] width 21 height 32
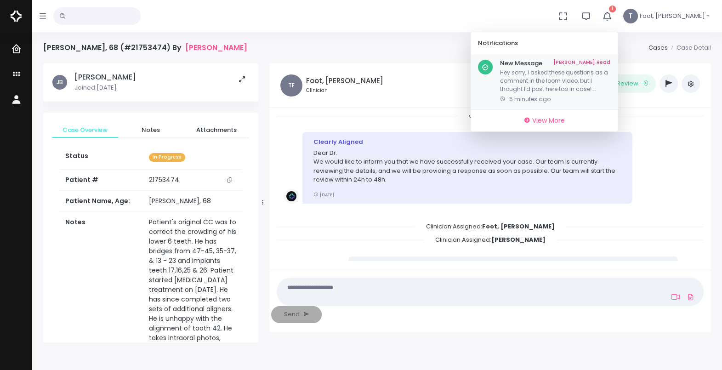
click at [602, 85] on p "Hey sorry, I asked these questions as a comment in the loom video, but I though…" at bounding box center [555, 80] width 110 height 25
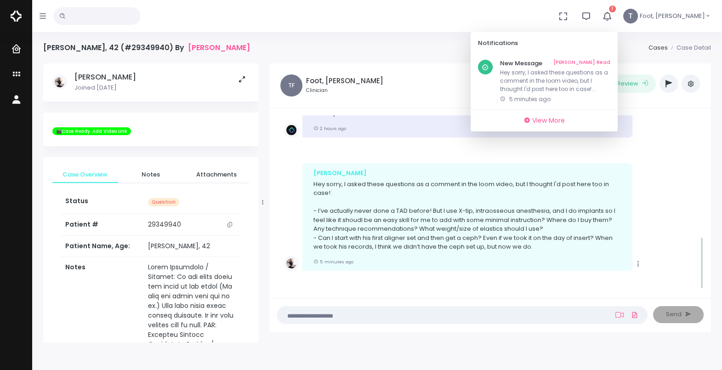
scroll to position [402, 0]
click at [613, 12] on icon "button" at bounding box center [606, 16] width 11 height 11
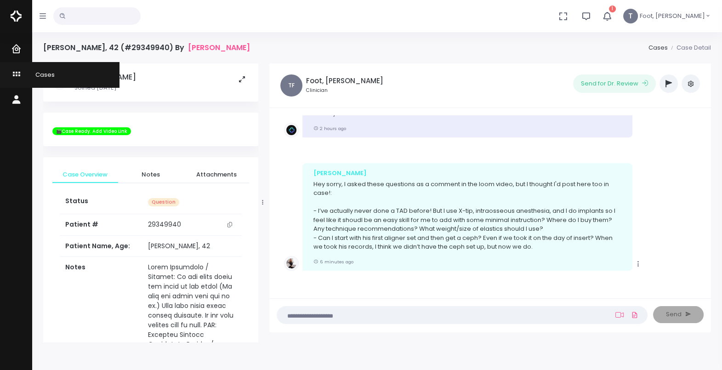
click at [34, 70] on link "Cases" at bounding box center [59, 74] width 119 height 25
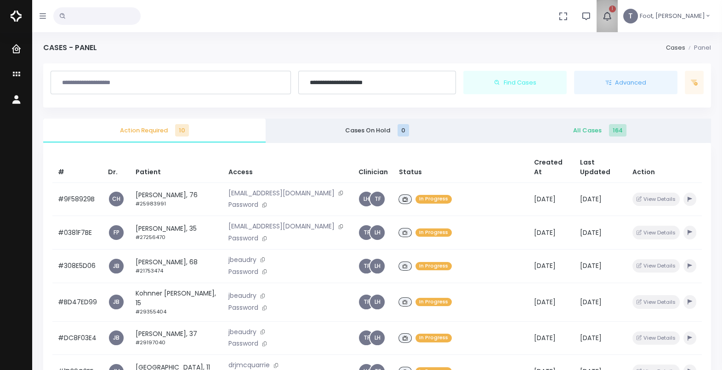
click at [612, 17] on icon "button" at bounding box center [606, 16] width 11 height 11
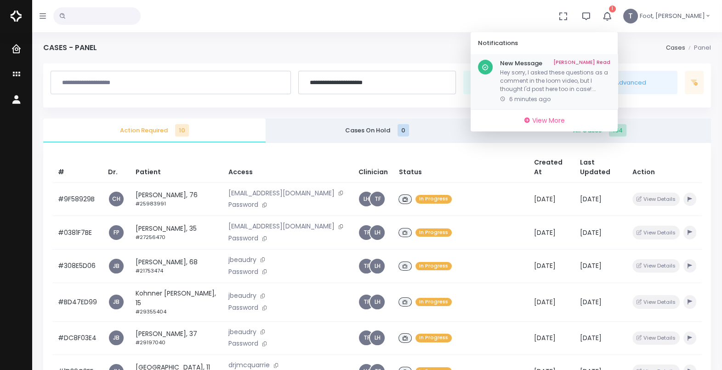
click at [610, 60] on link "[PERSON_NAME] Read" at bounding box center [581, 63] width 57 height 7
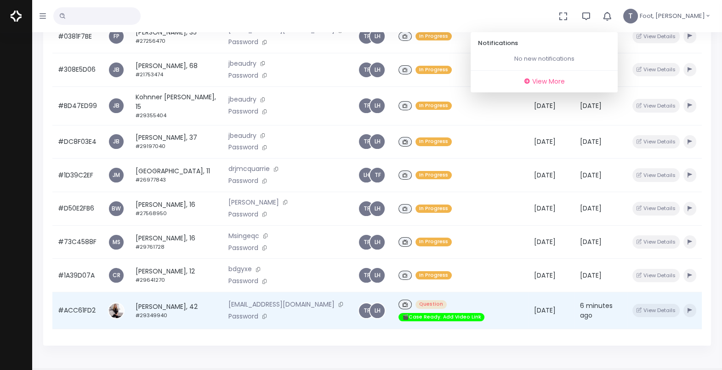
scroll to position [172, 0]
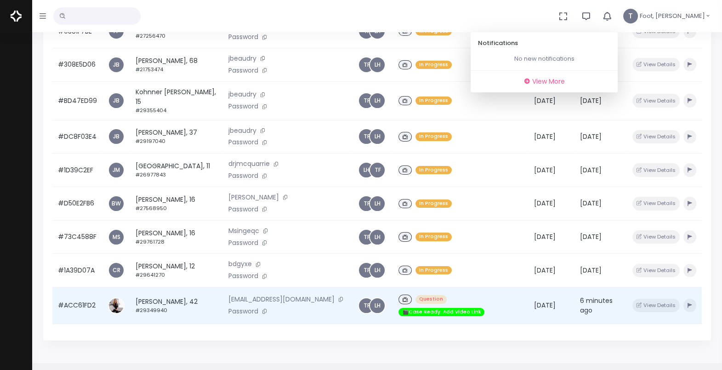
click at [152, 302] on td "Wes Page, 42 #29349940" at bounding box center [176, 305] width 93 height 37
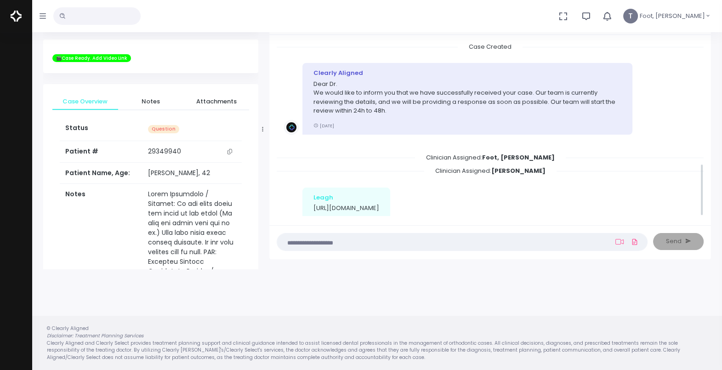
scroll to position [403, 0]
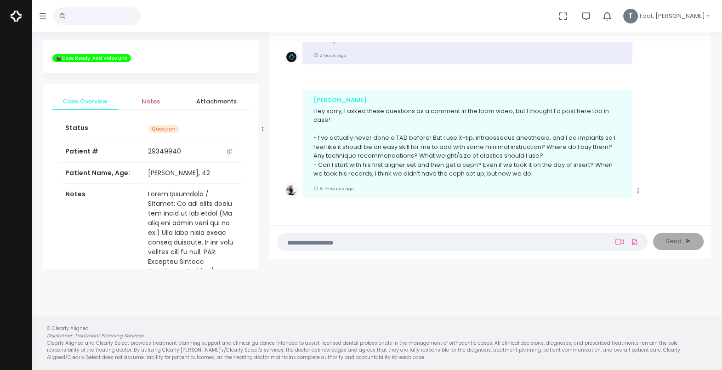
click at [149, 106] on link "Notes" at bounding box center [151, 101] width 66 height 17
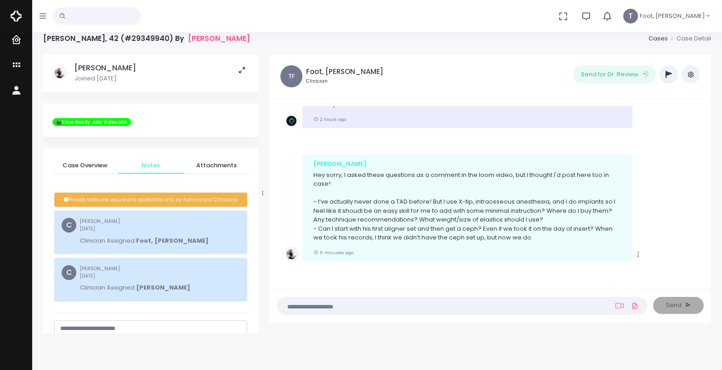
scroll to position [0, 0]
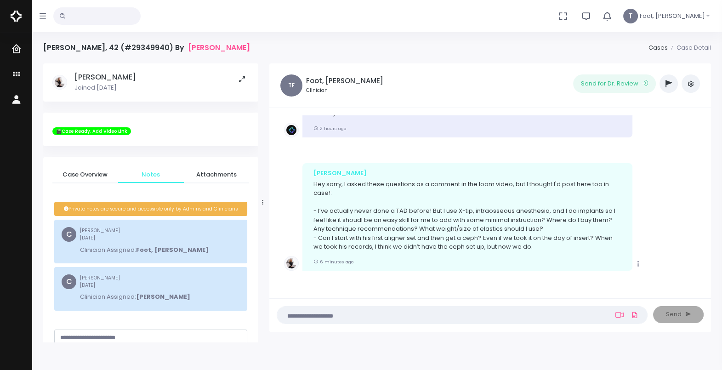
click at [246, 81] on button "scrollable content" at bounding box center [242, 80] width 18 height 14
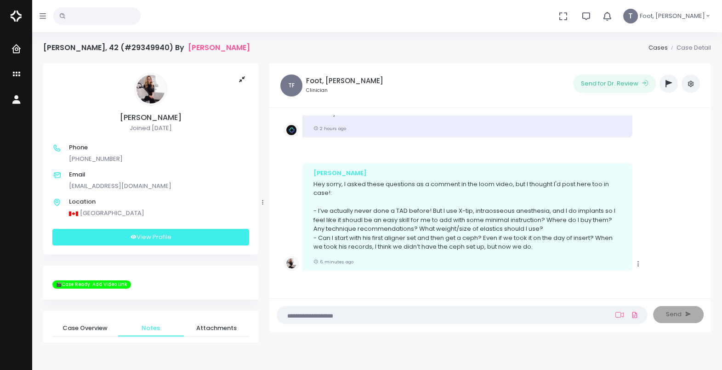
click at [141, 239] on link "View Profile" at bounding box center [150, 237] width 197 height 17
